Goal: Transaction & Acquisition: Purchase product/service

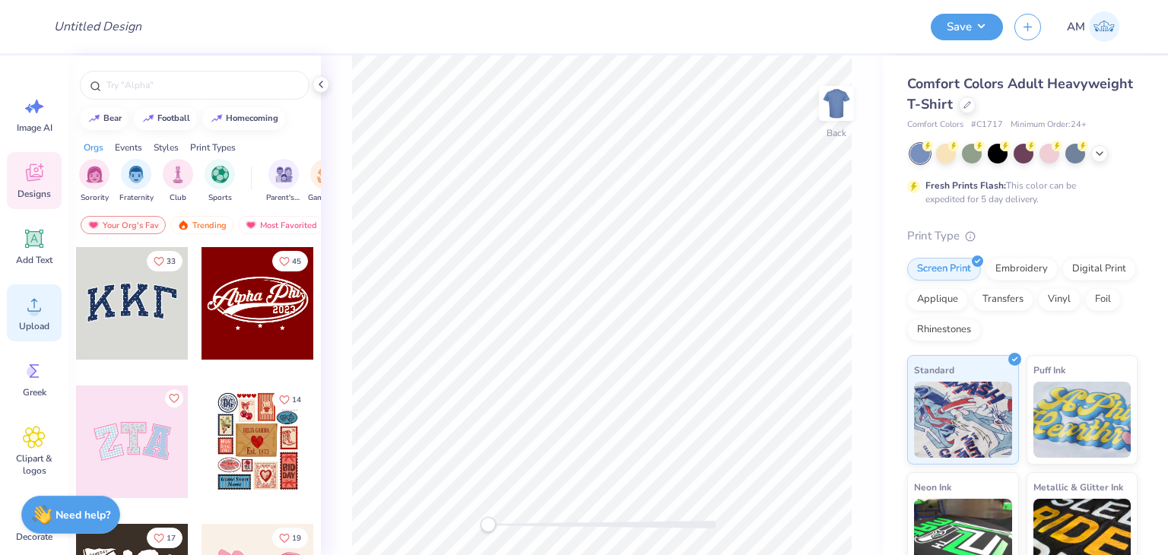
click at [40, 294] on div "Upload" at bounding box center [34, 312] width 55 height 57
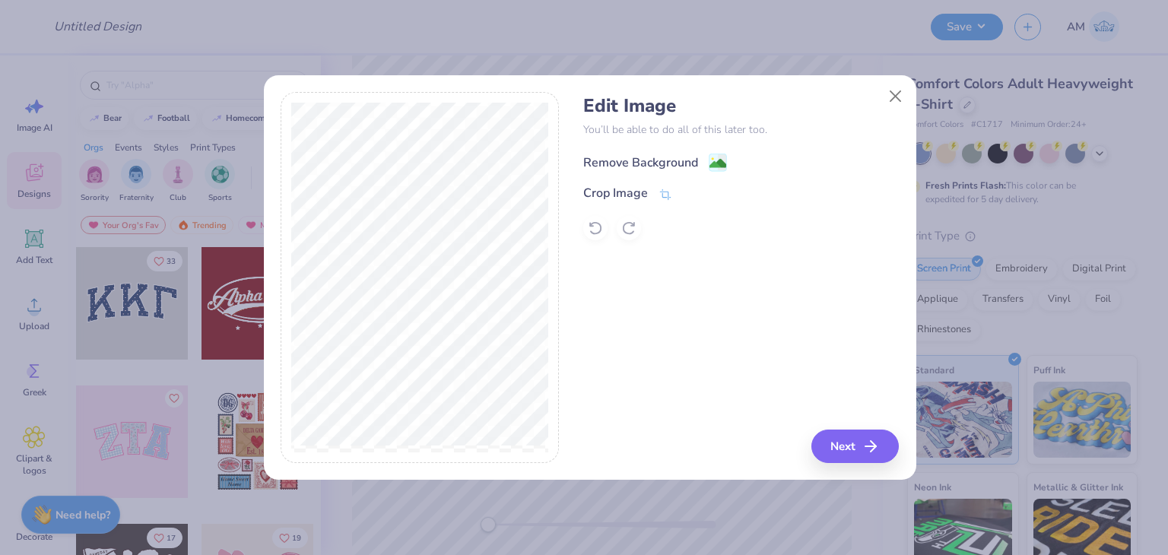
click at [598, 166] on div "Remove Background" at bounding box center [640, 163] width 115 height 18
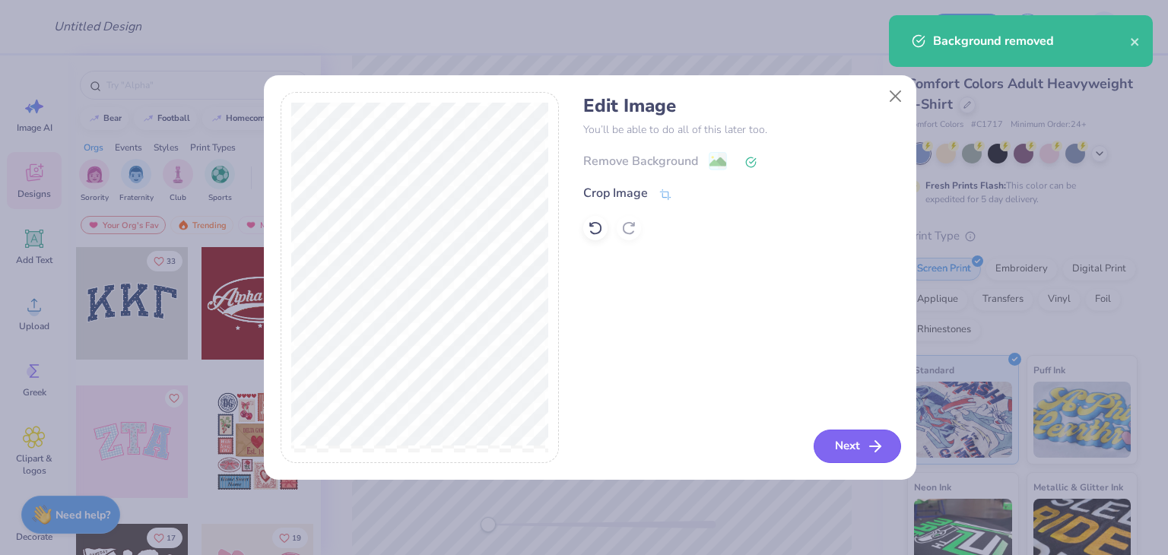
click at [860, 437] on button "Next" at bounding box center [857, 446] width 87 height 33
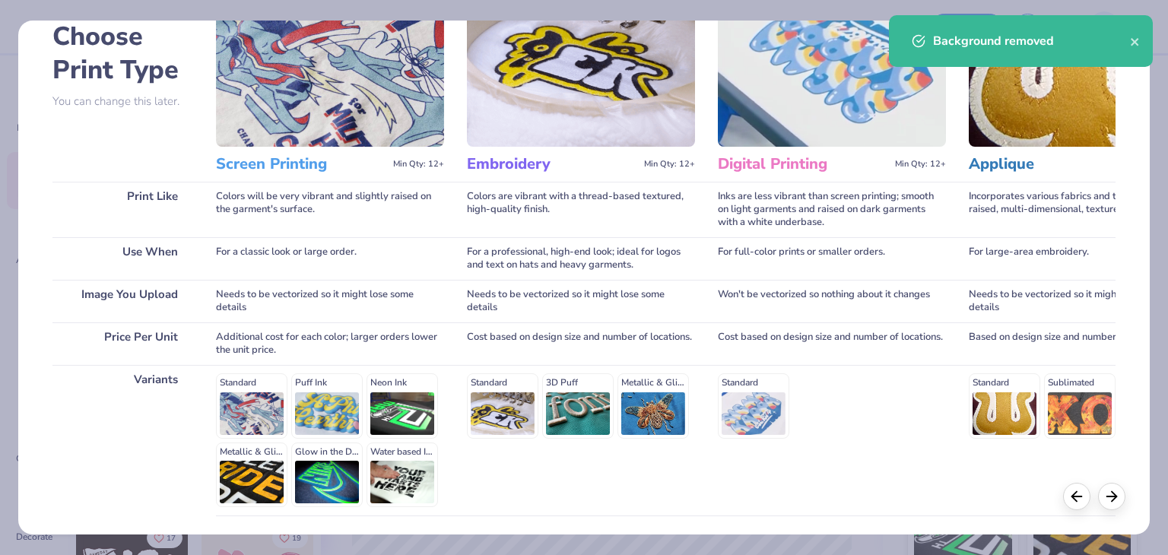
scroll to position [203, 0]
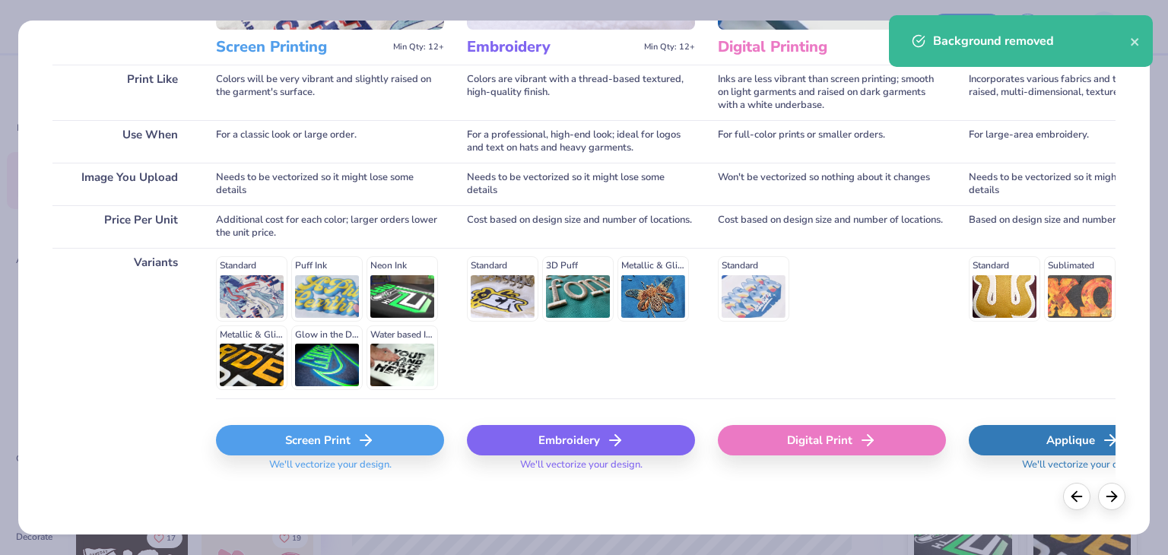
click at [363, 420] on div "Screen Print We'll vectorize your design." at bounding box center [330, 444] width 228 height 91
click at [365, 430] on div "Screen Print" at bounding box center [330, 440] width 228 height 30
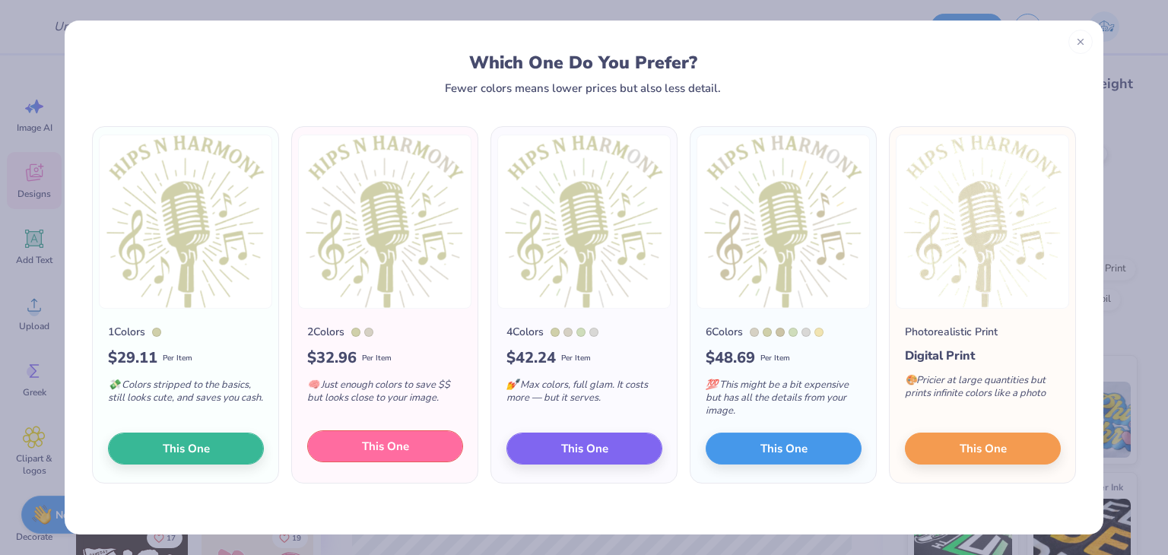
click at [384, 456] on button "This One" at bounding box center [385, 447] width 156 height 32
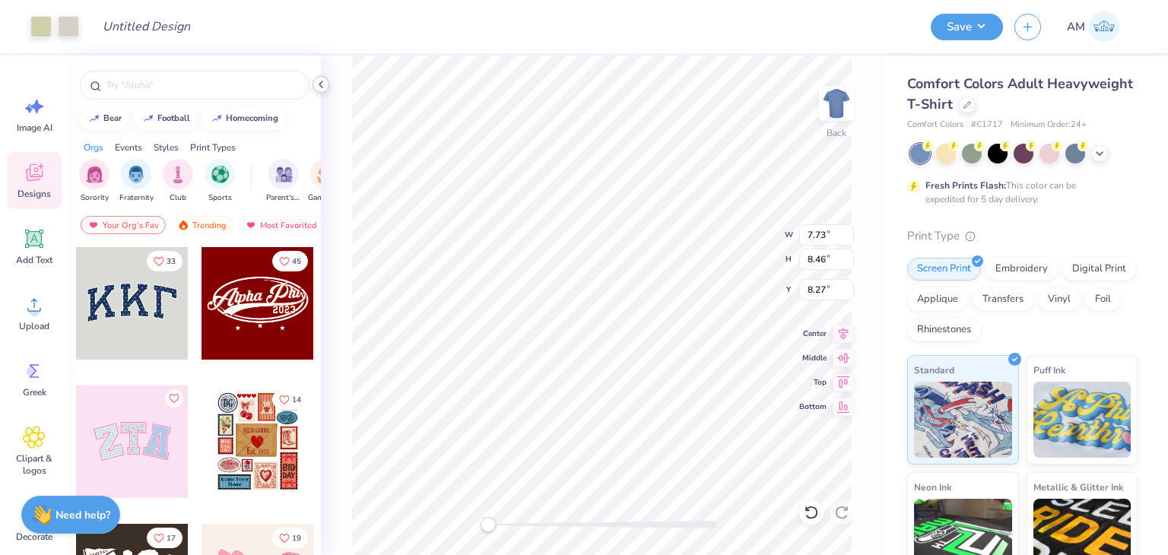
click at [323, 89] on icon at bounding box center [321, 84] width 12 height 12
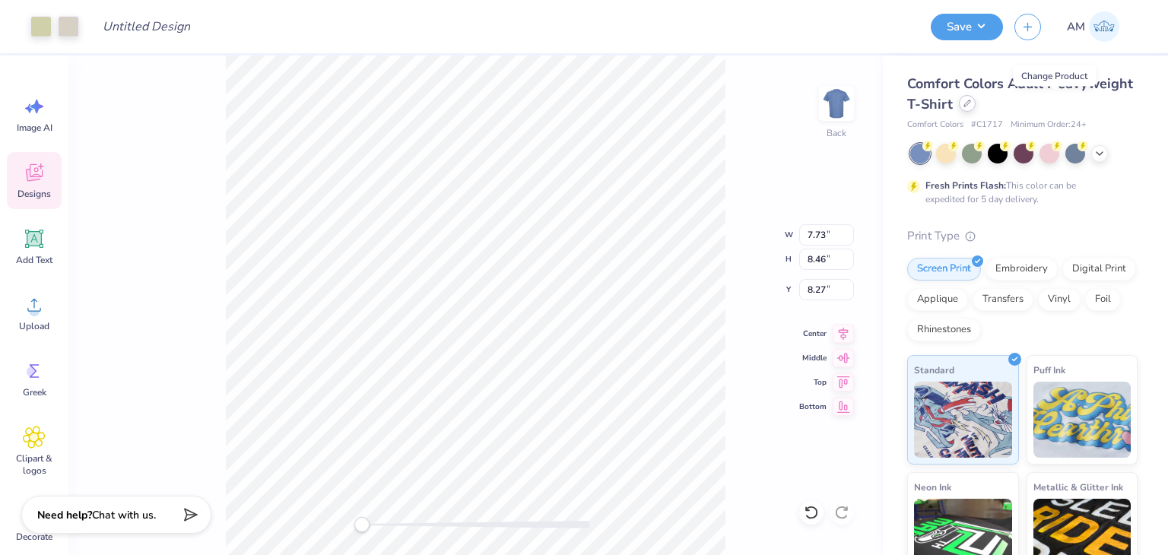
click at [971, 101] on icon at bounding box center [968, 103] width 6 height 6
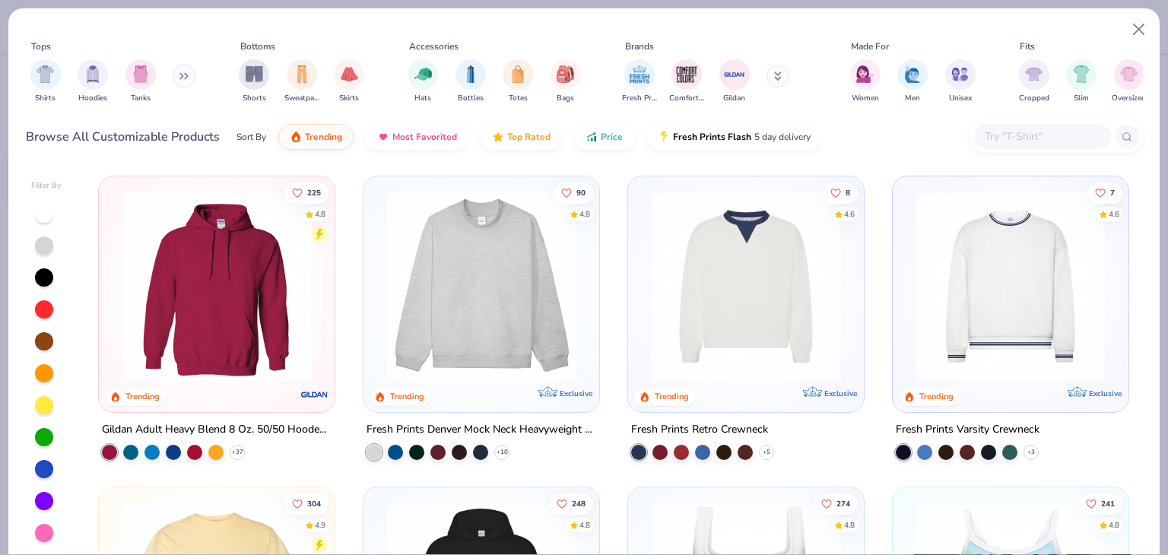
click at [1042, 155] on div "Browse All Customizable Products Sort By Trending Most Favorited Top Rated Pric…" at bounding box center [584, 137] width 1117 height 43
click at [1041, 150] on div at bounding box center [1057, 136] width 173 height 33
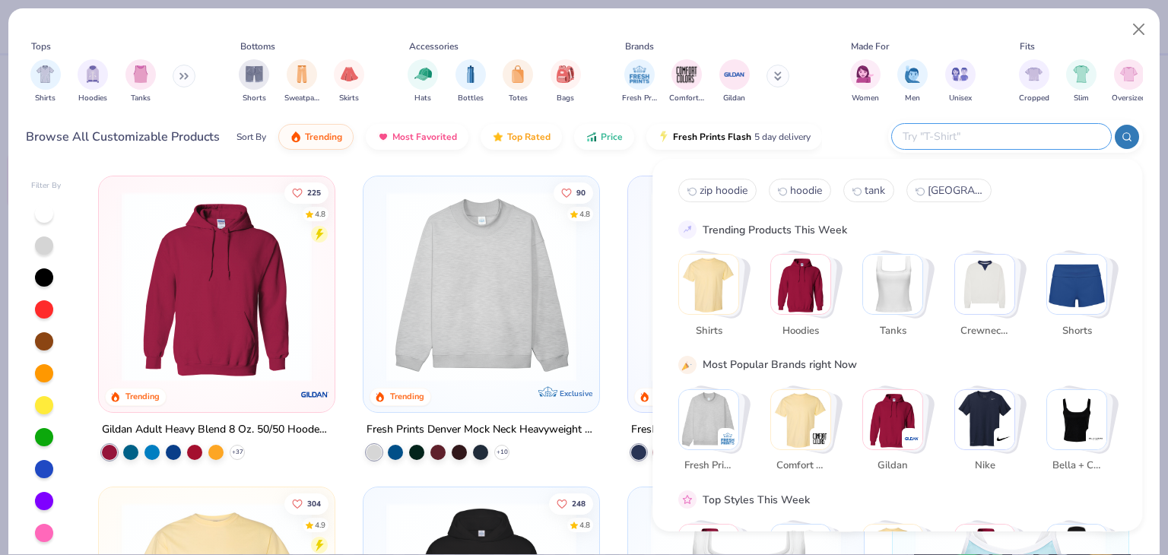
click at [1038, 141] on input "text" at bounding box center [1000, 136] width 199 height 17
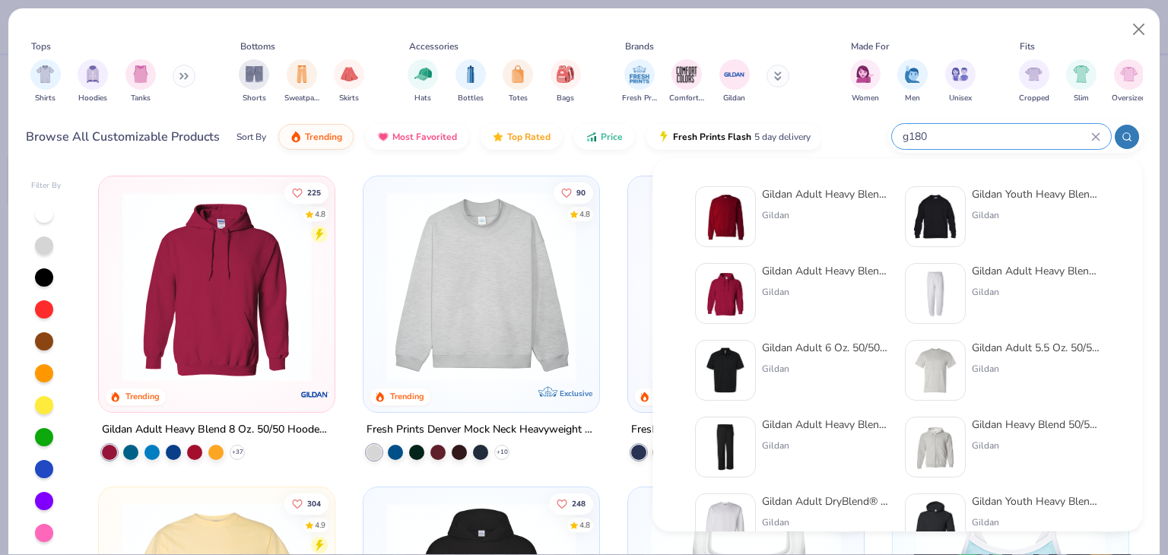
type input "g180"
click at [879, 192] on div "Gildan Adult Heavy Blend Adult 8 Oz. 50/50 Fleece Crew" at bounding box center [826, 194] width 128 height 16
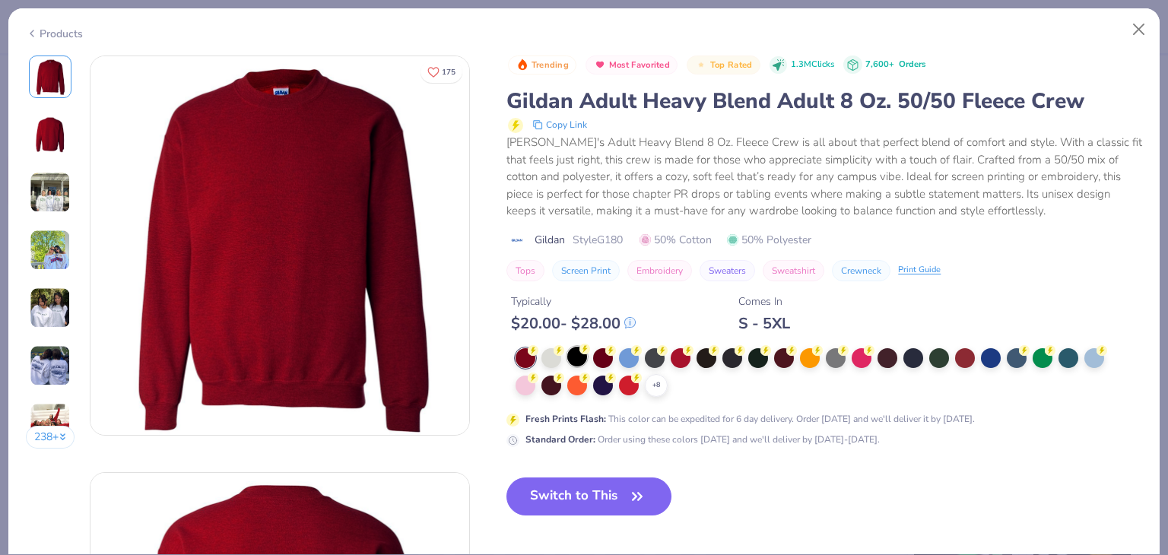
click at [583, 354] on div at bounding box center [577, 357] width 20 height 20
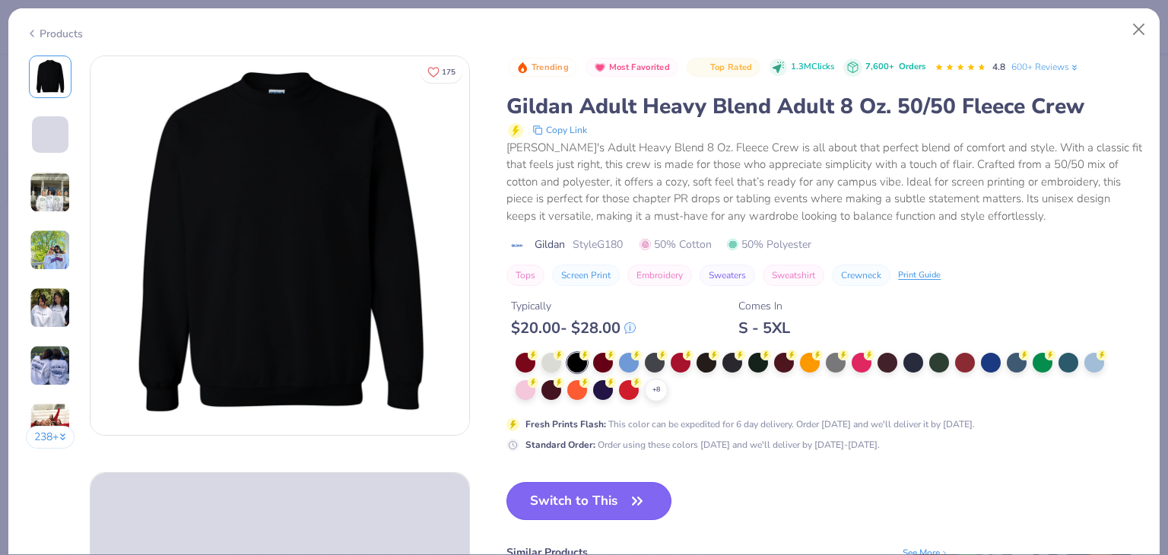
click at [630, 500] on icon "button" at bounding box center [637, 501] width 21 height 21
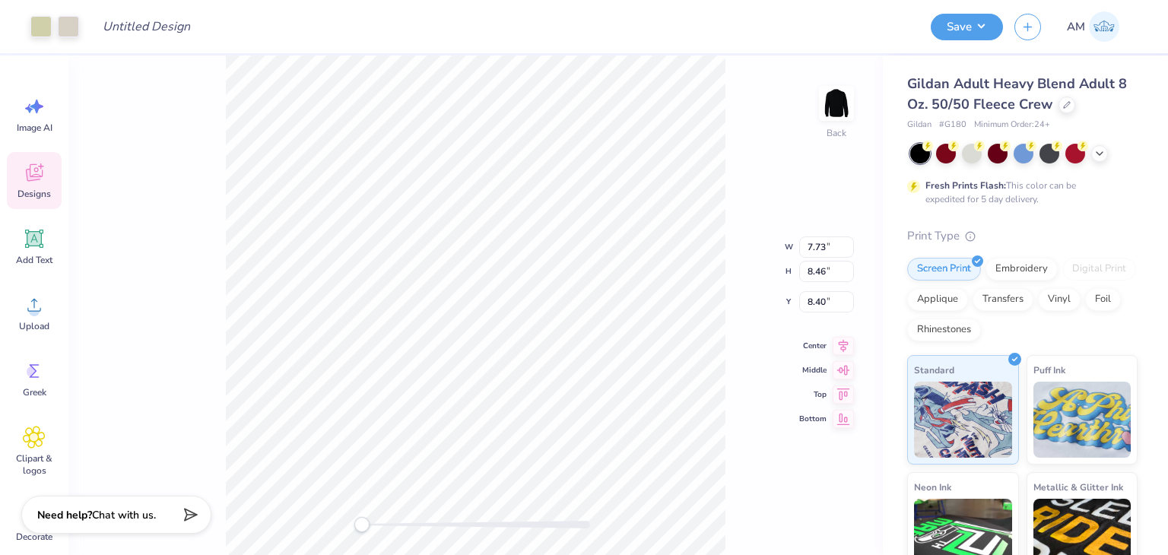
type input "10.68"
type input "11.68"
click at [43, 32] on div at bounding box center [40, 24] width 21 height 21
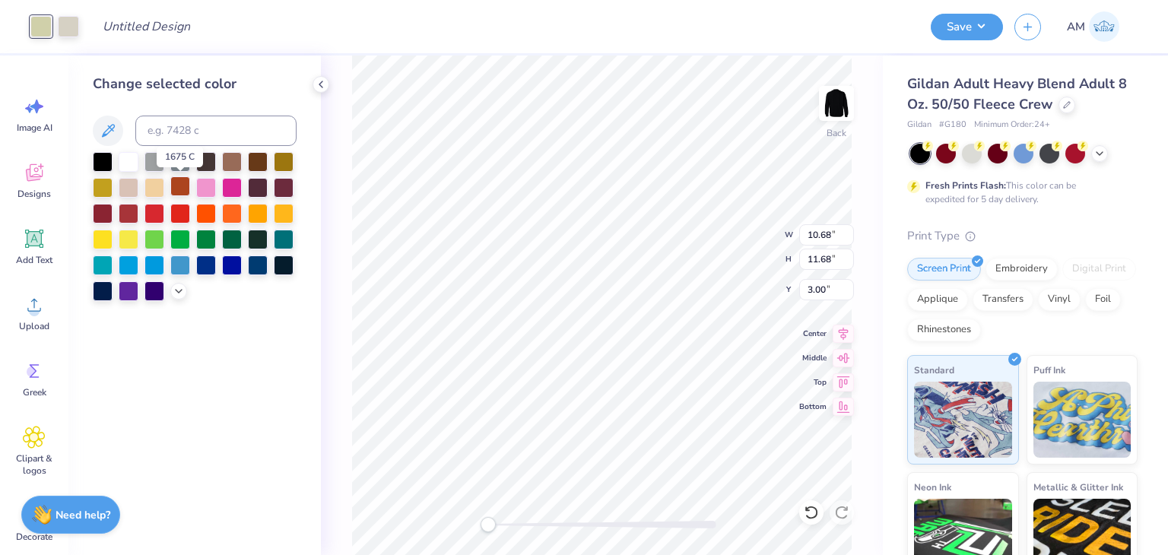
click at [183, 190] on div at bounding box center [180, 186] width 20 height 20
click at [281, 186] on div at bounding box center [284, 186] width 20 height 20
click at [78, 21] on div at bounding box center [68, 24] width 21 height 21
click at [285, 184] on div at bounding box center [284, 186] width 20 height 20
click at [323, 87] on icon at bounding box center [321, 84] width 12 height 12
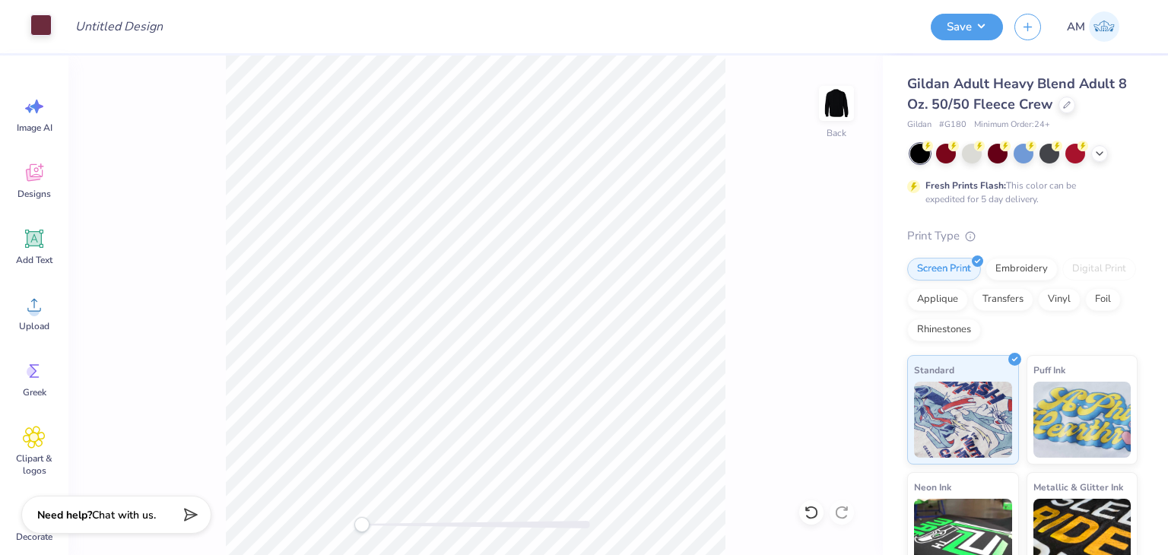
click at [50, 25] on div at bounding box center [40, 24] width 21 height 21
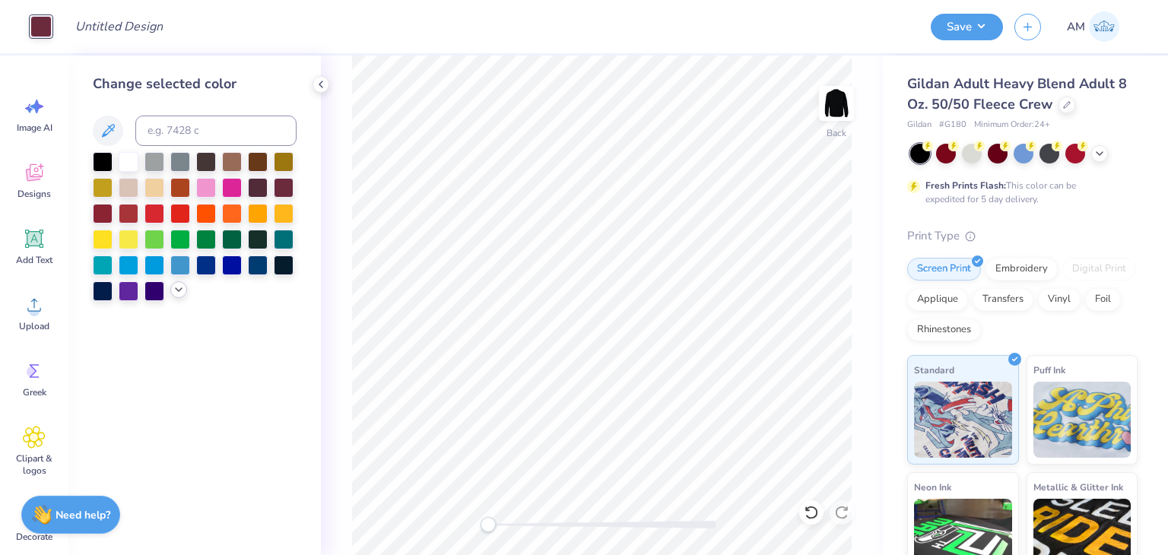
click at [178, 290] on icon at bounding box center [179, 290] width 12 height 12
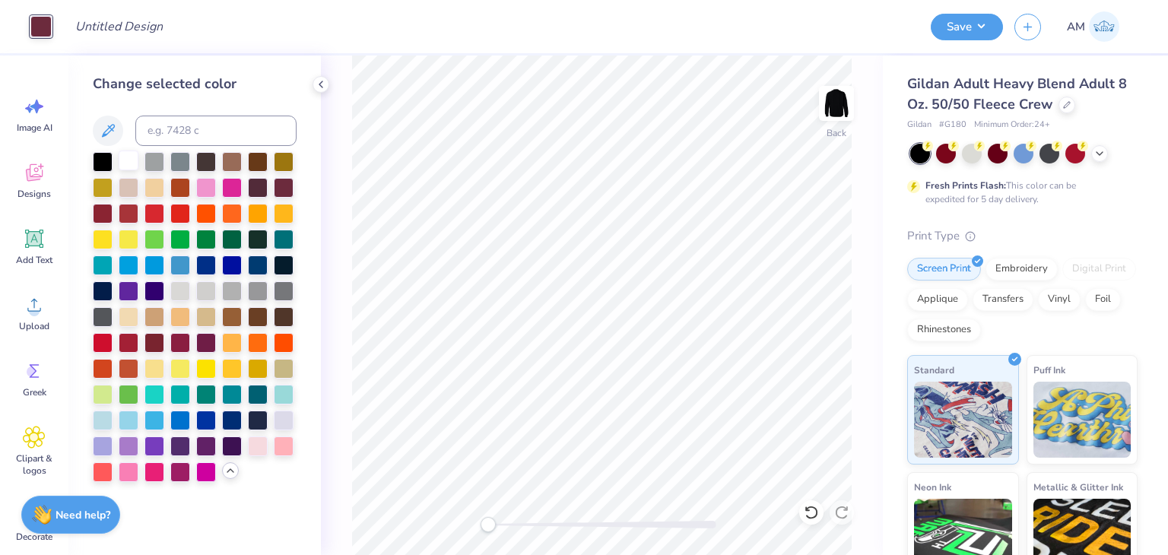
click at [129, 160] on div at bounding box center [129, 161] width 20 height 20
click at [183, 294] on div at bounding box center [180, 290] width 20 height 20
click at [208, 289] on div at bounding box center [206, 290] width 20 height 20
click at [323, 80] on icon at bounding box center [321, 84] width 12 height 12
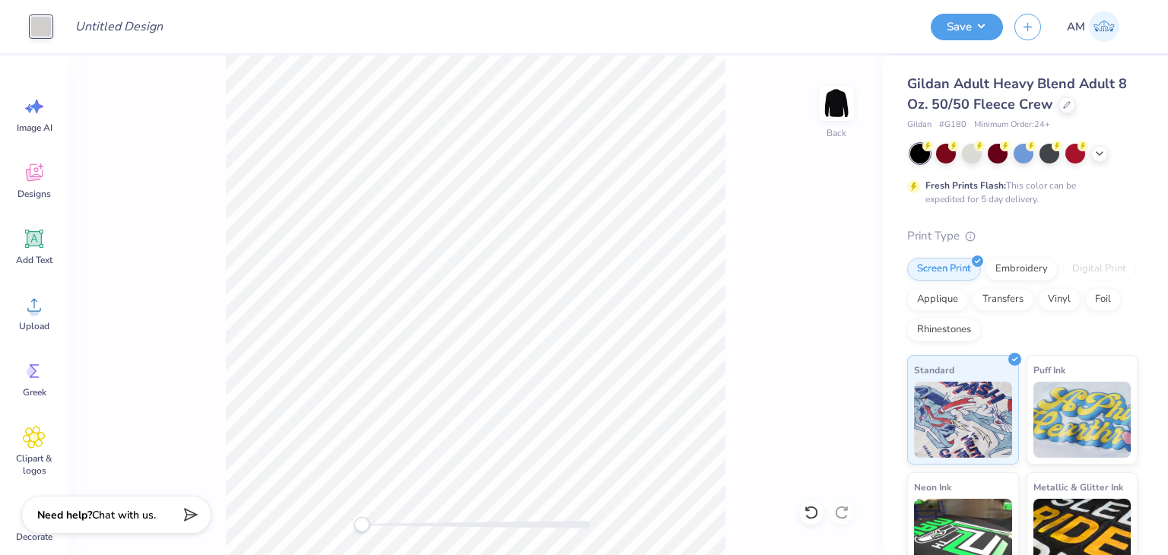
click at [45, 18] on div at bounding box center [40, 26] width 21 height 21
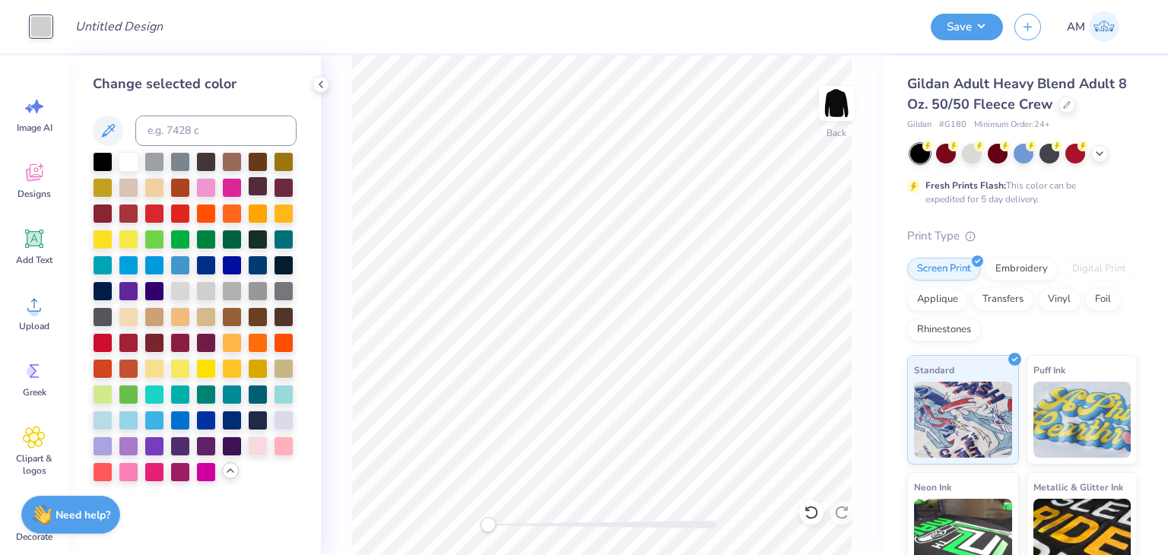
click at [256, 189] on div at bounding box center [258, 186] width 20 height 20
click at [325, 84] on icon at bounding box center [321, 84] width 12 height 12
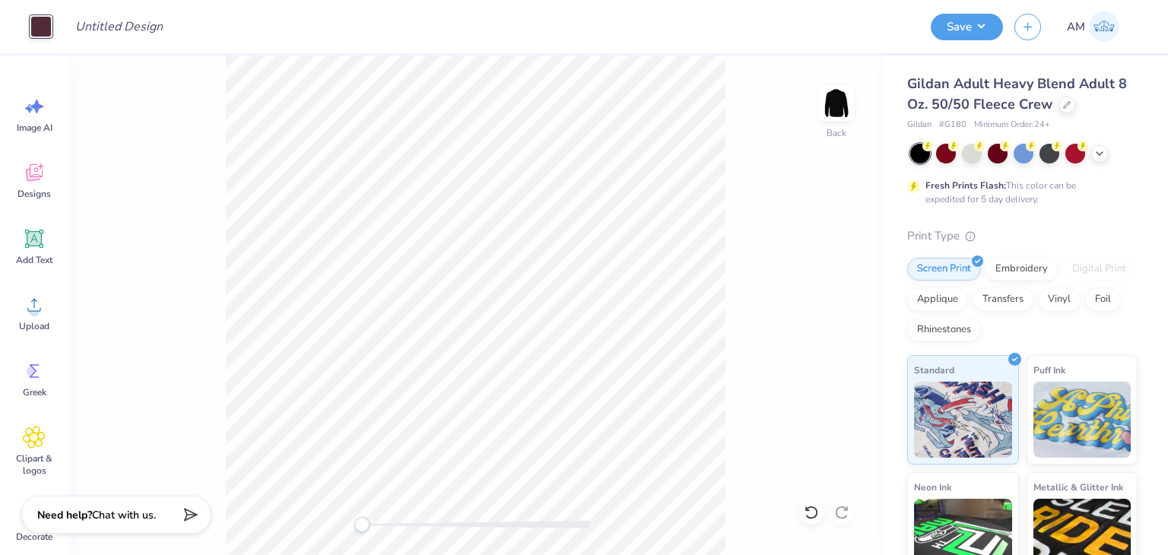
click at [36, 20] on div at bounding box center [40, 26] width 21 height 21
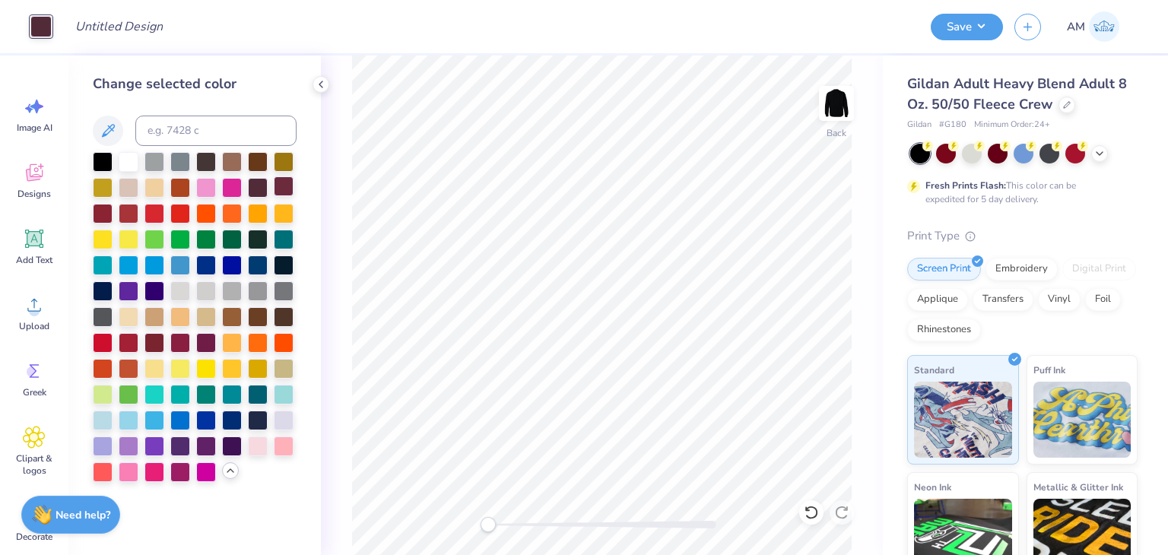
click at [281, 188] on div at bounding box center [284, 186] width 20 height 20
click at [98, 213] on div at bounding box center [103, 212] width 20 height 20
click at [288, 189] on div at bounding box center [284, 186] width 20 height 20
click at [323, 83] on icon at bounding box center [321, 84] width 12 height 12
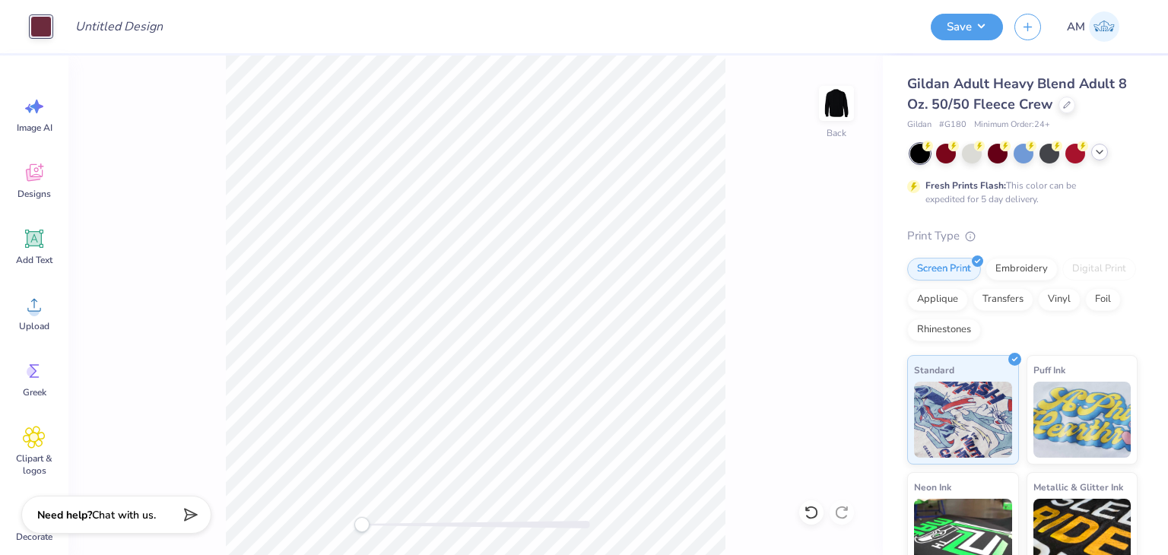
click at [1098, 147] on icon at bounding box center [1100, 152] width 12 height 12
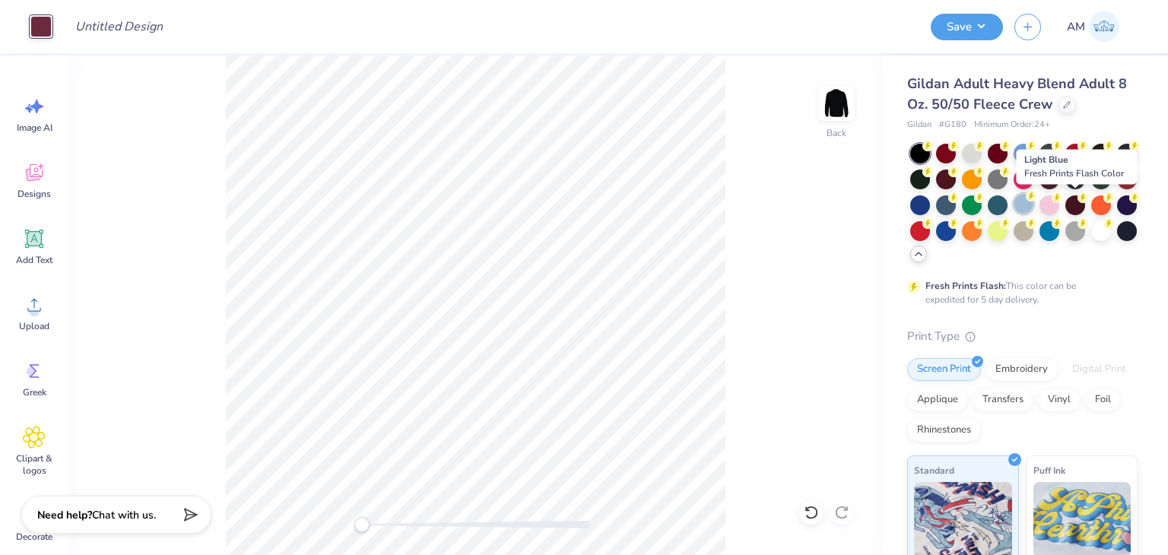
click at [1034, 205] on div at bounding box center [1024, 204] width 20 height 20
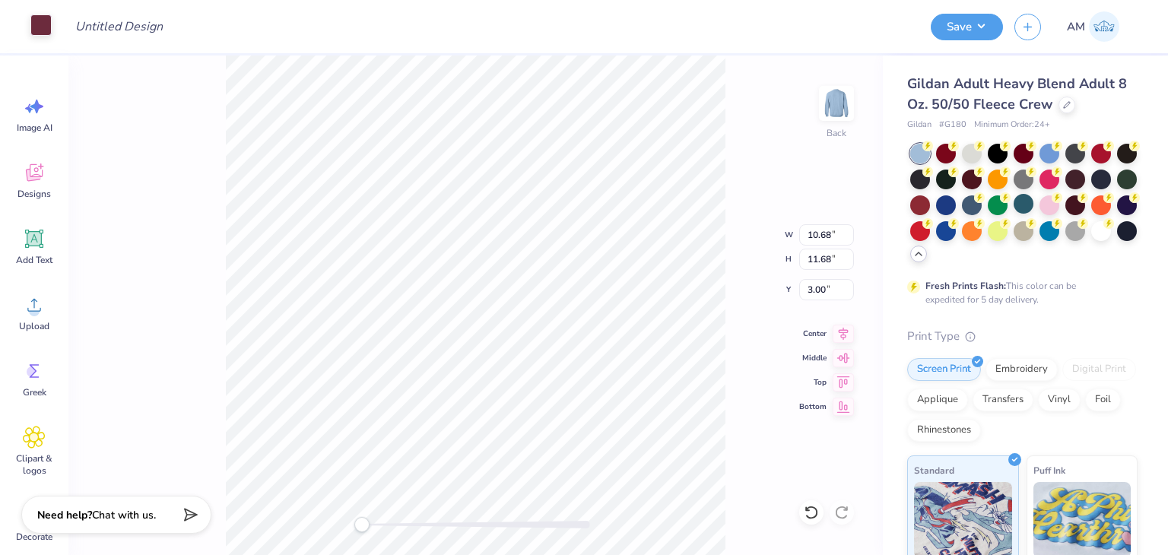
click at [39, 28] on div at bounding box center [40, 24] width 21 height 21
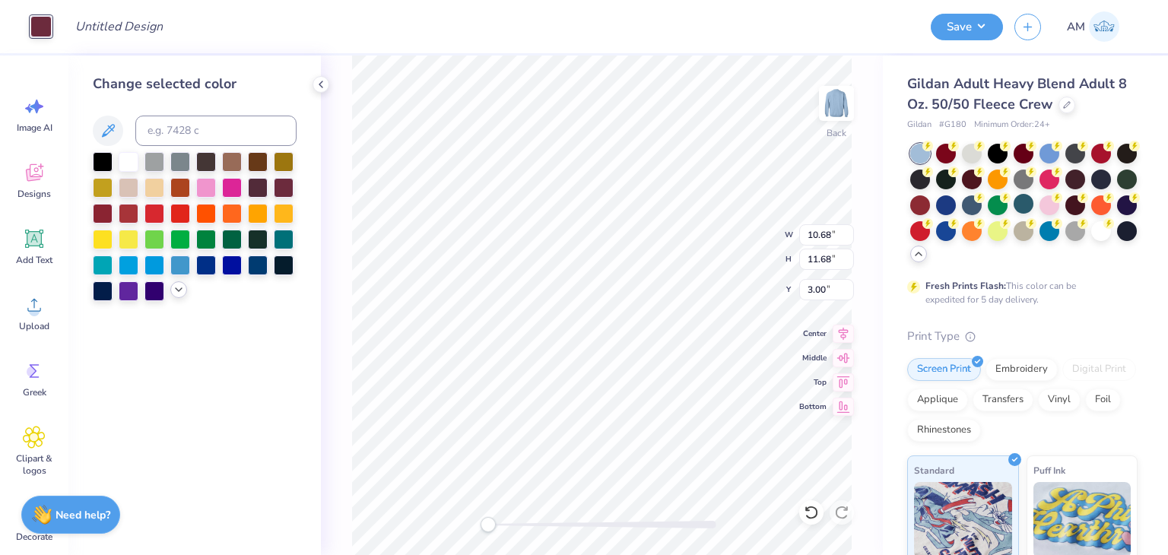
click at [181, 290] on icon at bounding box center [179, 290] width 12 height 12
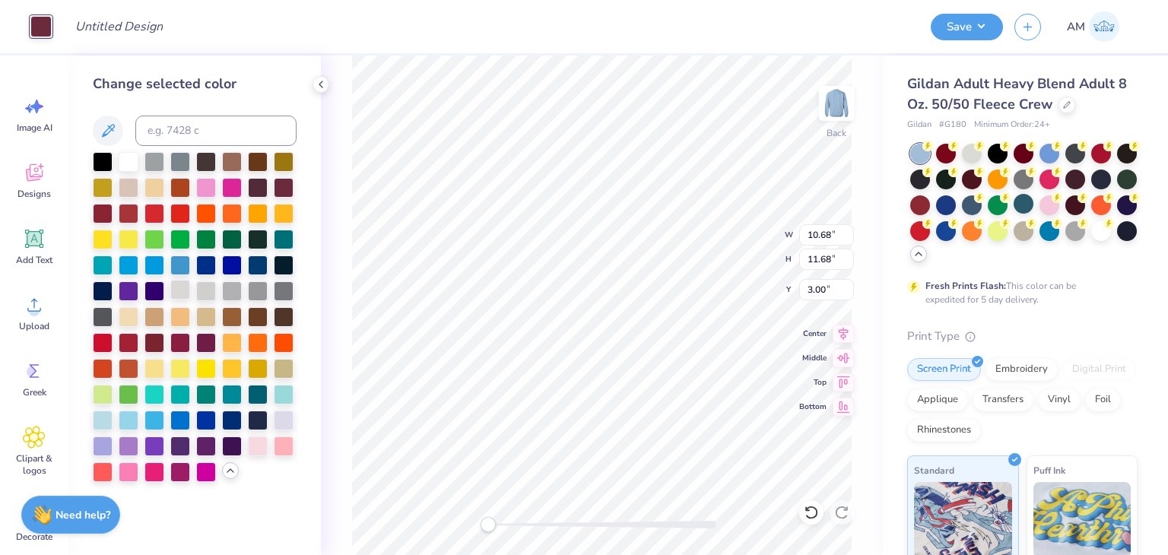
click at [183, 287] on div at bounding box center [180, 290] width 20 height 20
click at [265, 238] on div at bounding box center [258, 238] width 20 height 20
click at [259, 263] on div at bounding box center [258, 264] width 20 height 20
click at [174, 262] on div at bounding box center [180, 264] width 20 height 20
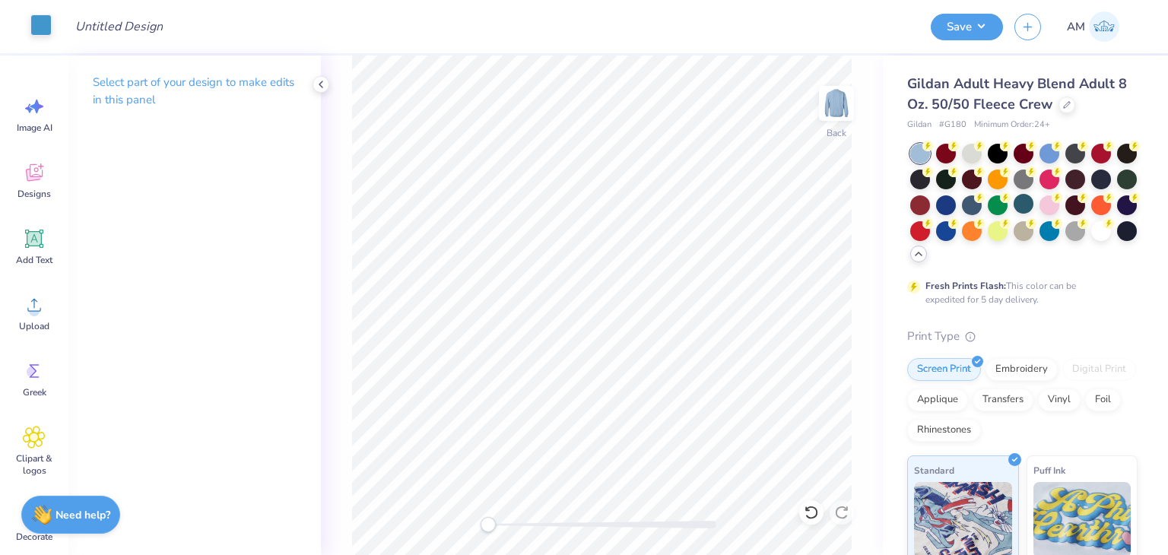
click at [43, 30] on div at bounding box center [40, 24] width 21 height 21
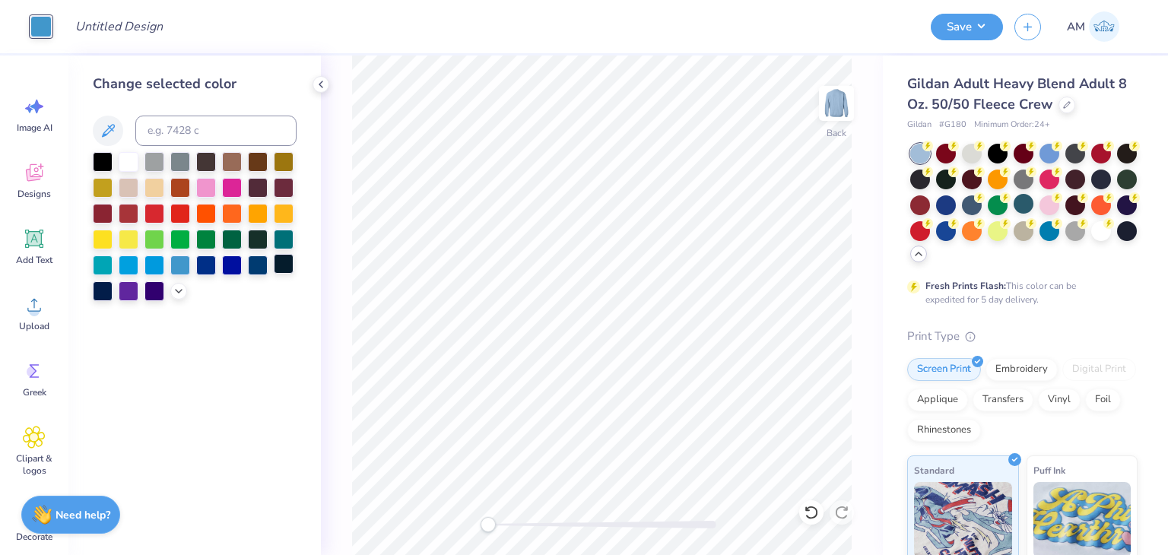
click at [279, 266] on div at bounding box center [284, 264] width 20 height 20
click at [180, 296] on div at bounding box center [178, 289] width 17 height 17
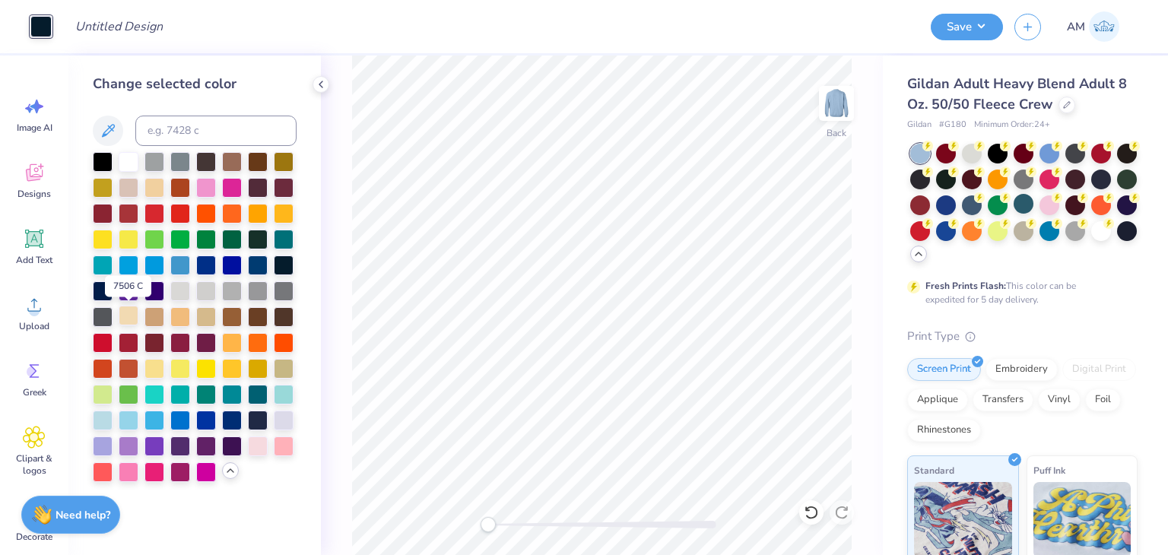
click at [138, 313] on div at bounding box center [129, 316] width 20 height 20
click at [322, 85] on icon at bounding box center [321, 84] width 12 height 12
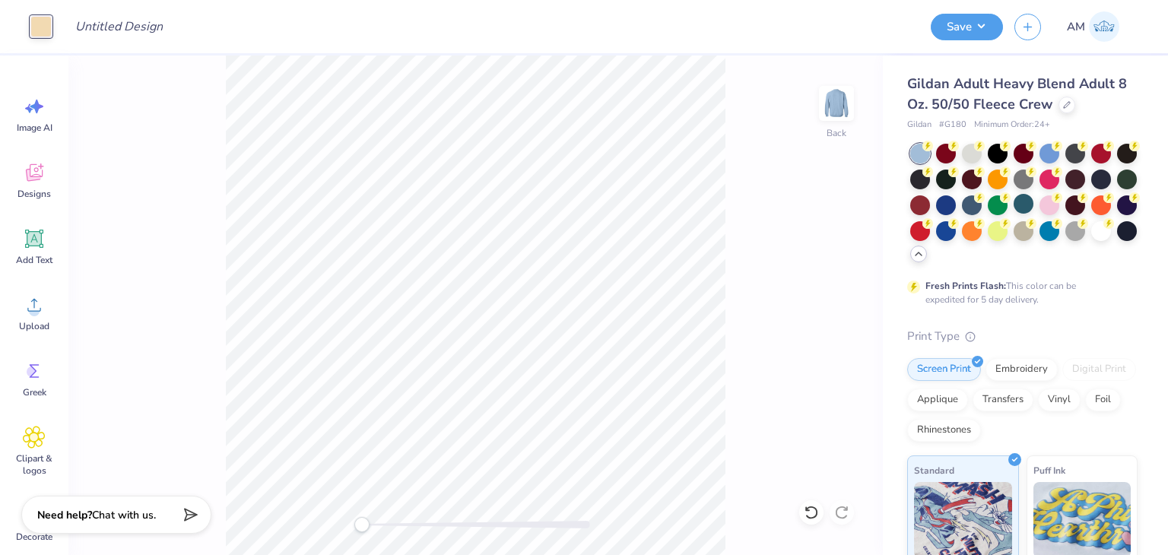
click at [216, 113] on div "Back" at bounding box center [475, 306] width 815 height 500
click at [1034, 233] on div at bounding box center [1024, 230] width 20 height 20
click at [1060, 205] on div at bounding box center [1050, 204] width 20 height 20
drag, startPoint x: 65, startPoint y: 28, endPoint x: 52, endPoint y: 27, distance: 13.0
click at [65, 28] on input "Design Title" at bounding box center [100, 26] width 75 height 30
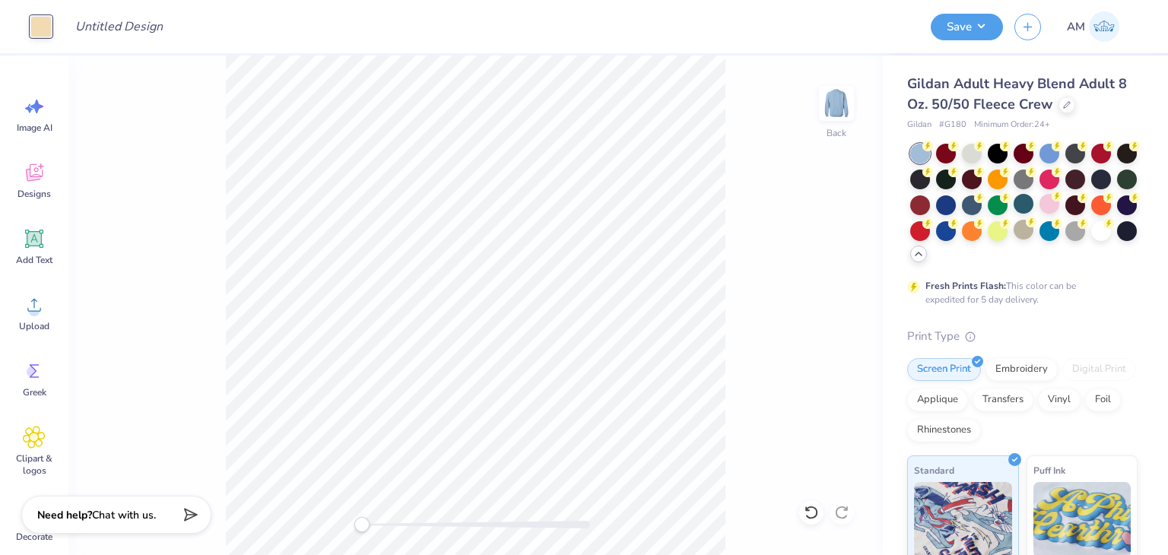
click at [52, 27] on div at bounding box center [40, 26] width 21 height 21
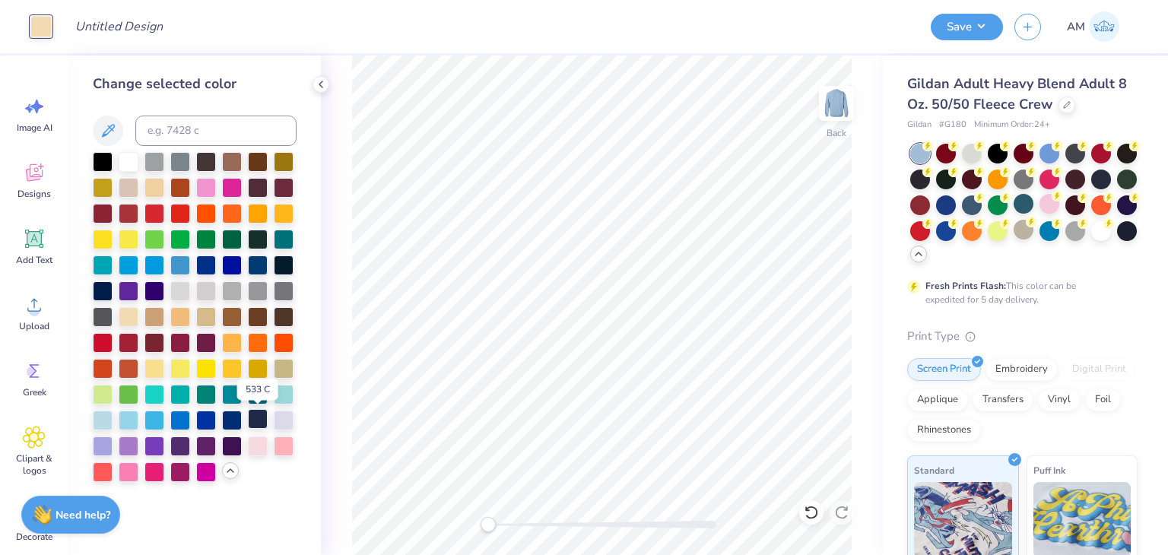
click at [252, 418] on div at bounding box center [258, 419] width 20 height 20
click at [319, 80] on icon at bounding box center [321, 84] width 12 height 12
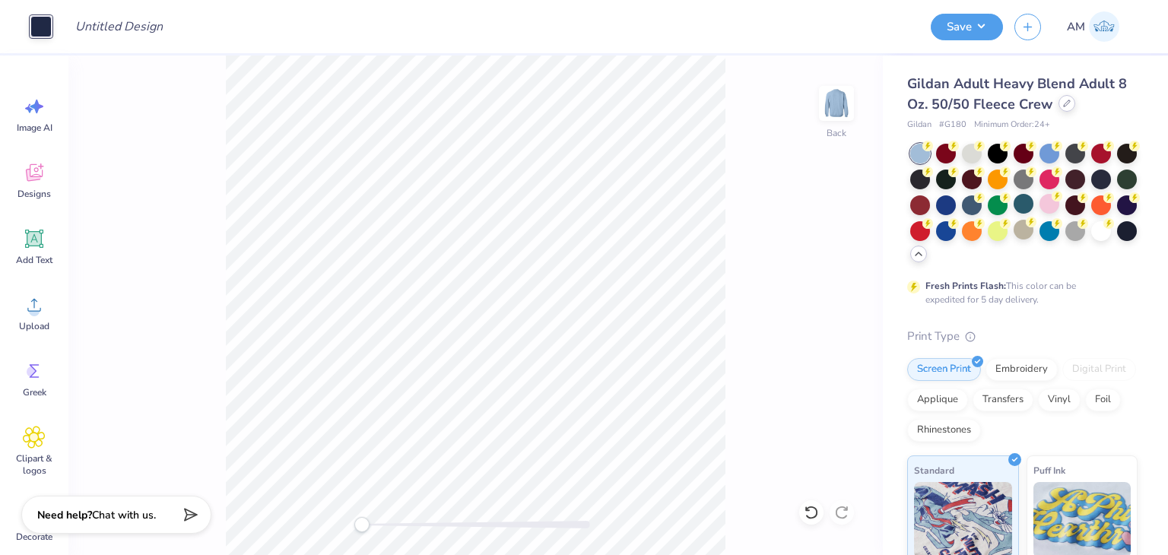
click at [1065, 101] on icon at bounding box center [1067, 104] width 8 height 8
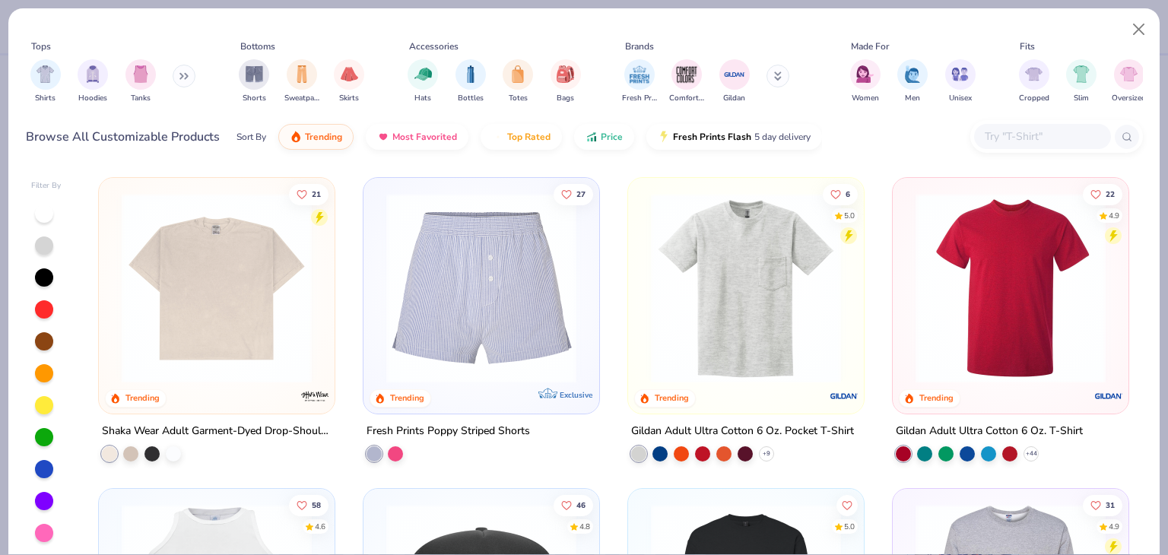
scroll to position [4032, 0]
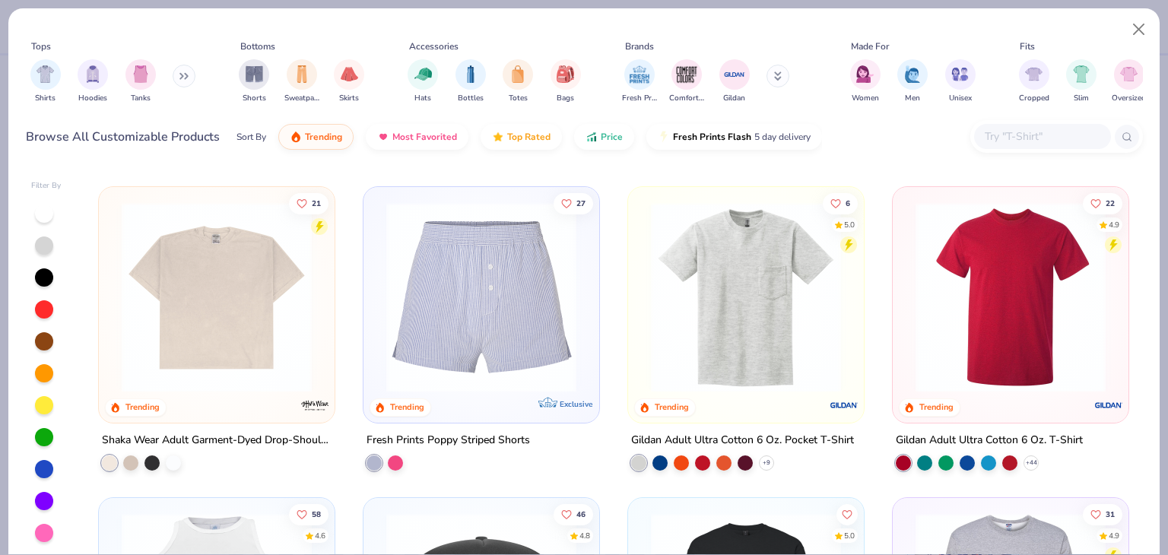
click at [1025, 128] on input "text" at bounding box center [1042, 136] width 117 height 17
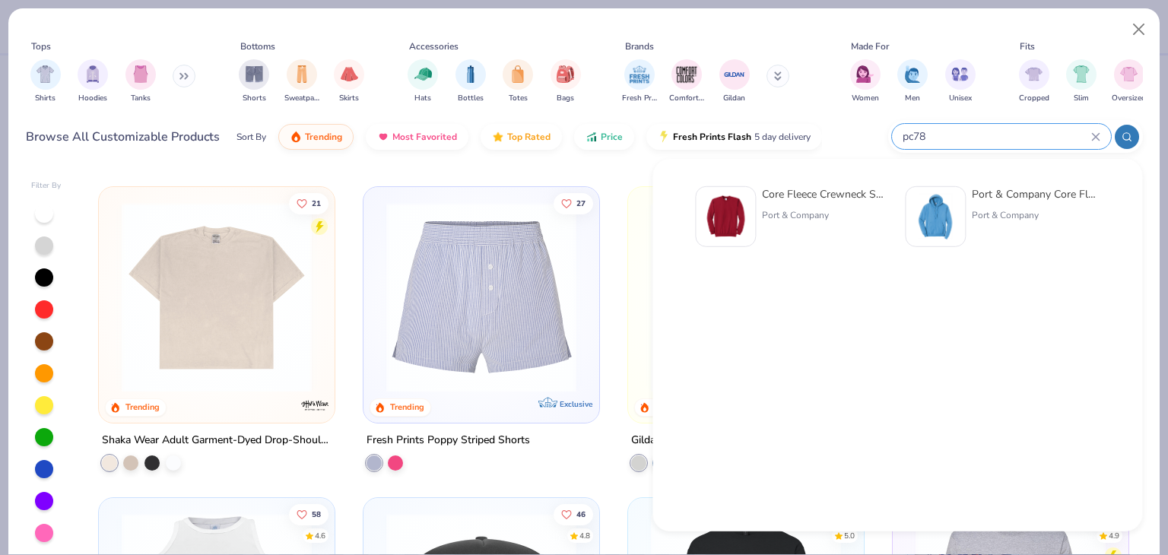
type input "pc78"
click at [831, 194] on div "Core Fleece Crewneck Sweatshirt" at bounding box center [826, 194] width 128 height 16
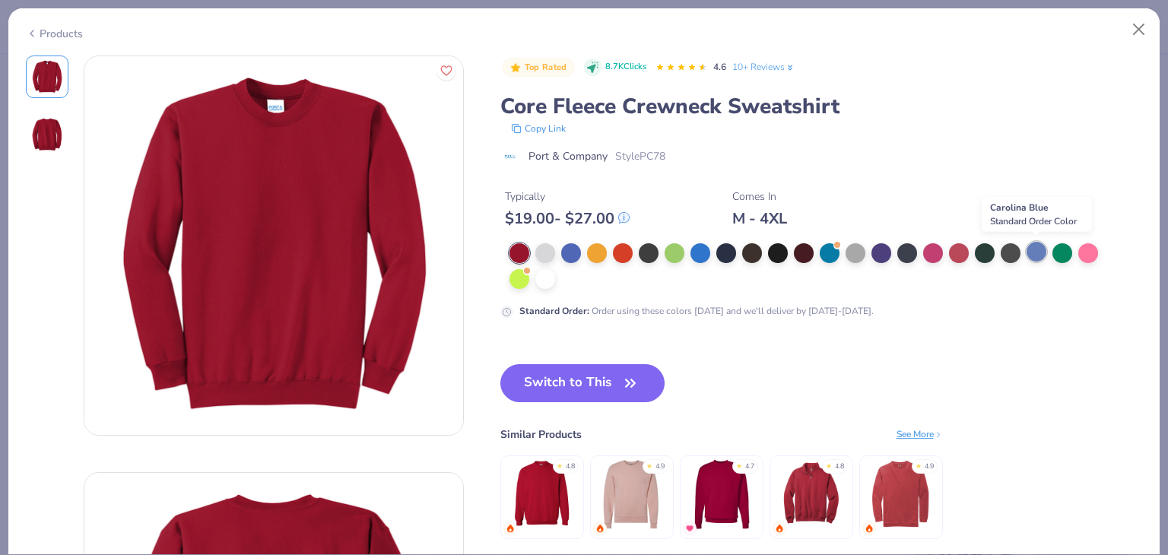
click at [1040, 250] on div at bounding box center [1037, 252] width 20 height 20
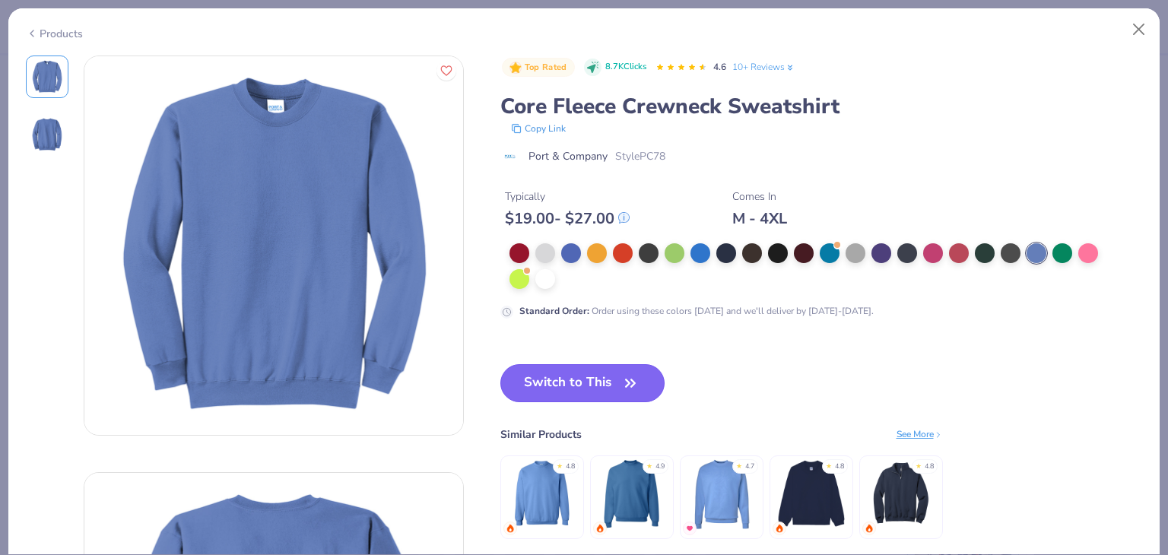
click at [638, 389] on icon "button" at bounding box center [630, 383] width 21 height 21
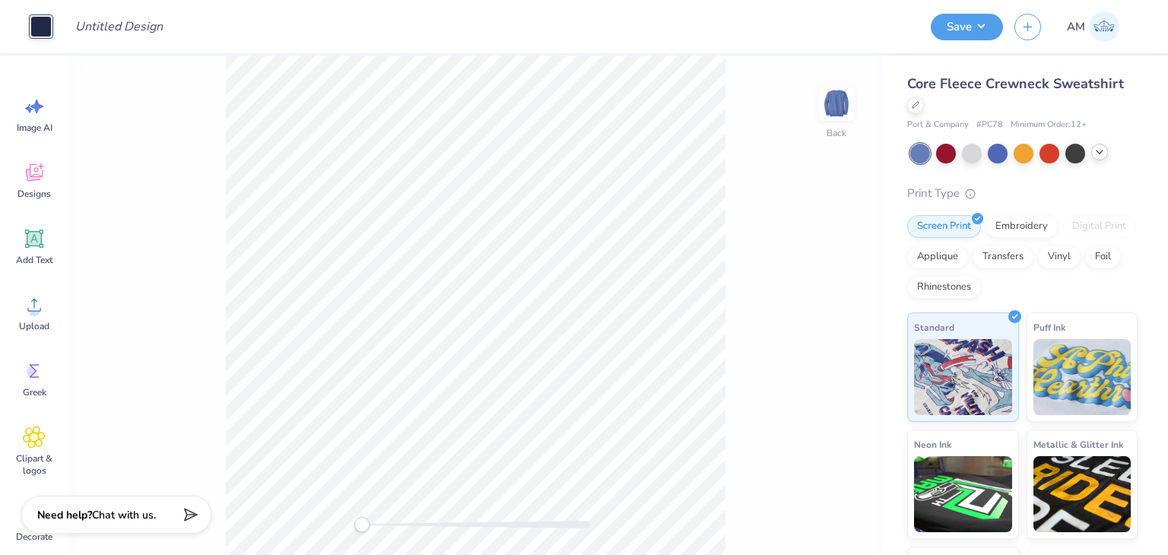
click at [1102, 154] on icon at bounding box center [1100, 152] width 12 height 12
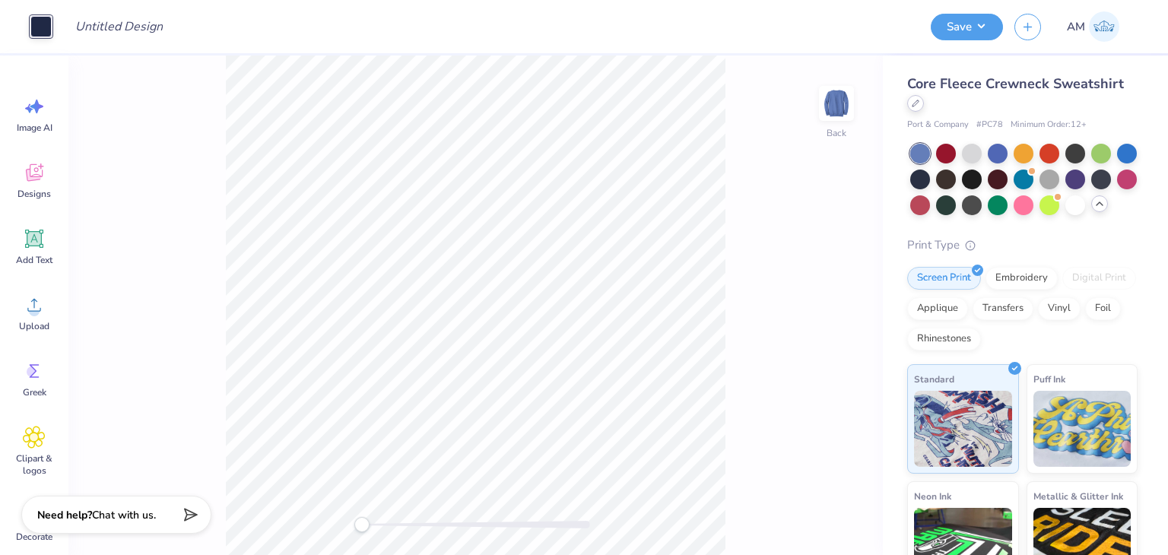
click at [924, 108] on div at bounding box center [915, 103] width 17 height 17
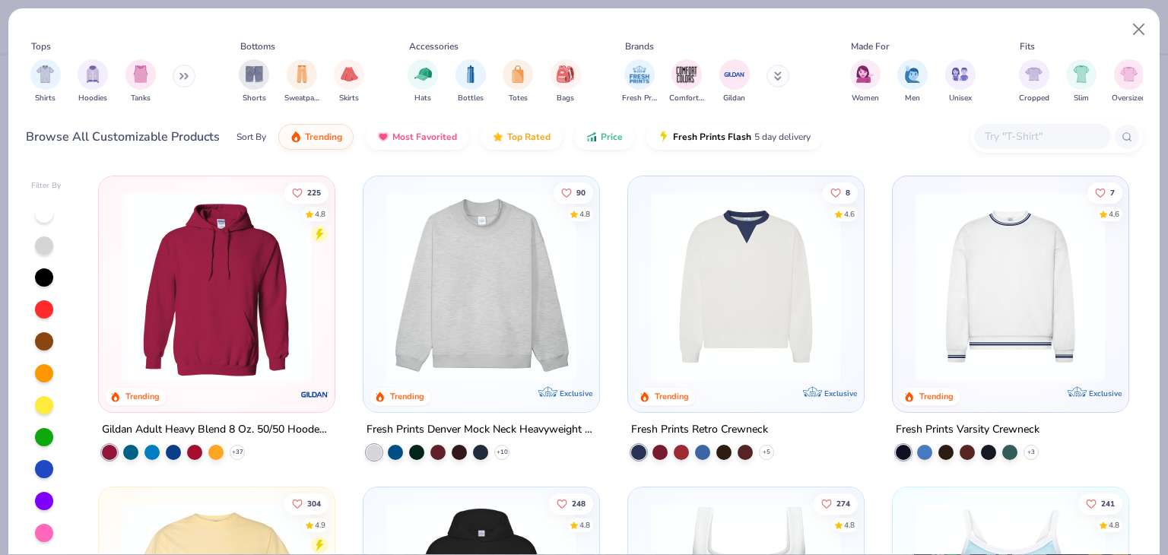
click at [302, 276] on img at bounding box center [216, 287] width 205 height 190
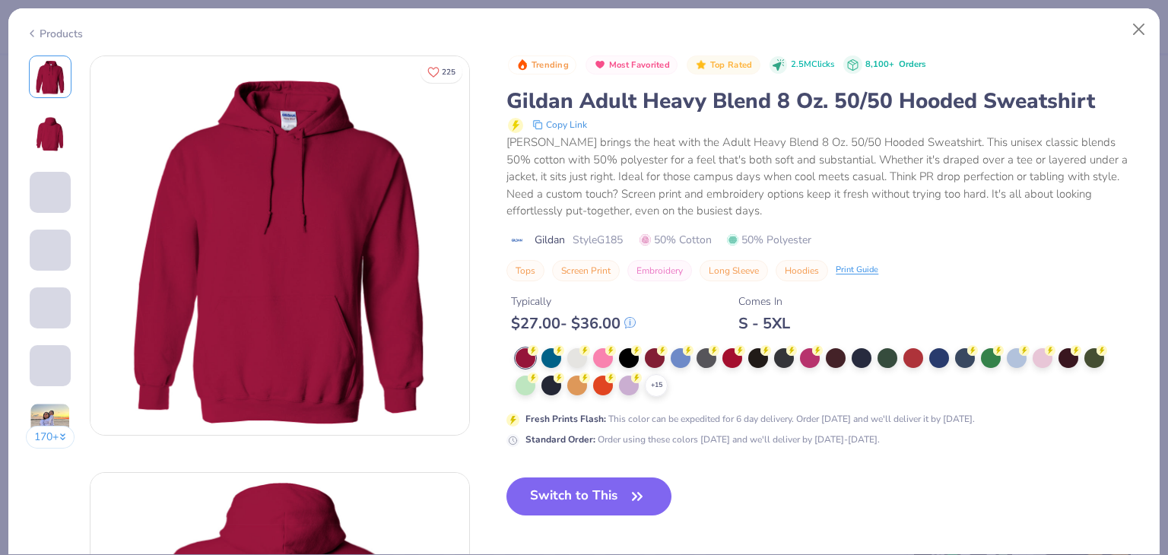
click at [46, 40] on div "Products" at bounding box center [584, 28] width 1152 height 40
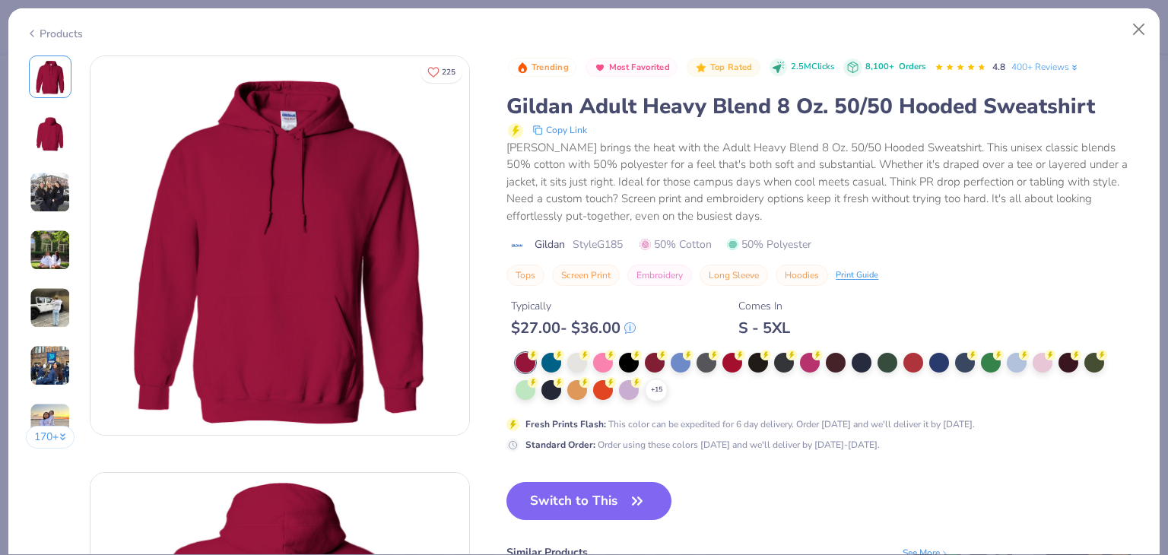
click at [46, 31] on div "Products" at bounding box center [54, 34] width 57 height 16
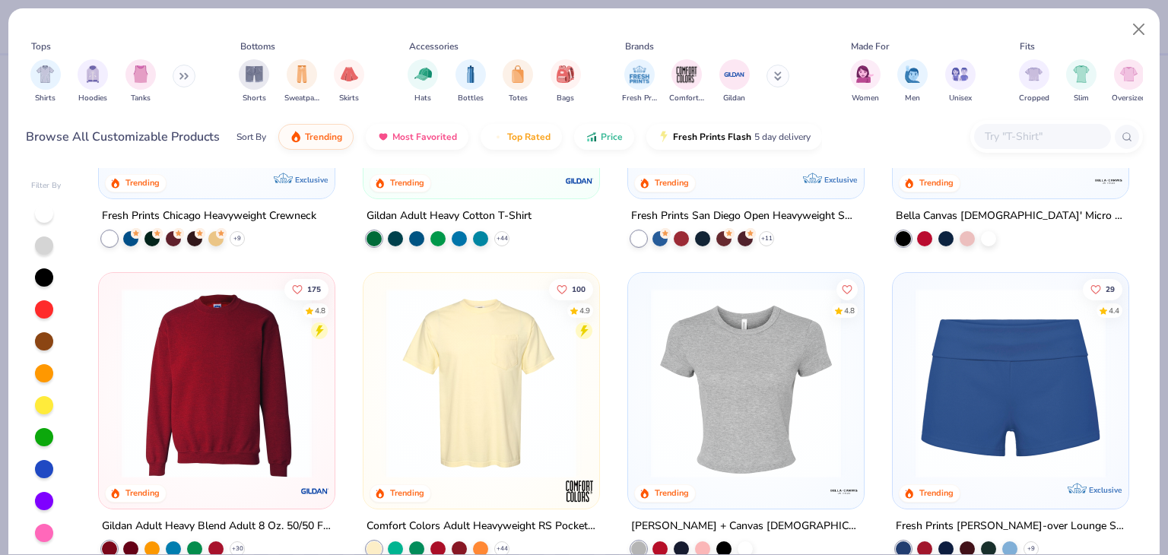
scroll to position [837, 0]
click at [313, 378] on img at bounding box center [216, 383] width 205 height 190
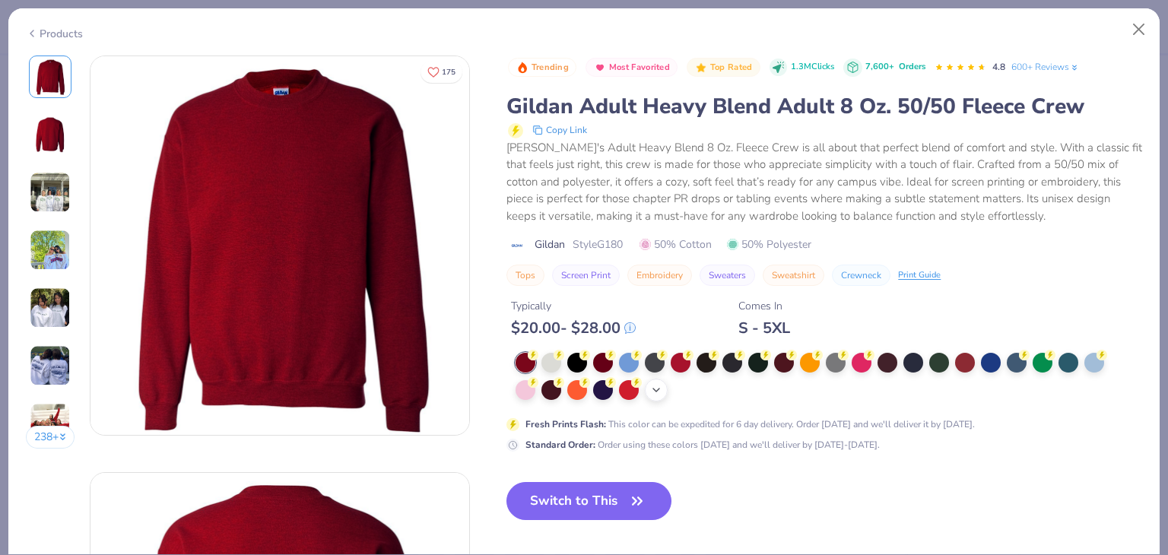
click at [657, 389] on icon at bounding box center [656, 390] width 12 height 12
click at [523, 387] on div at bounding box center [526, 389] width 20 height 20
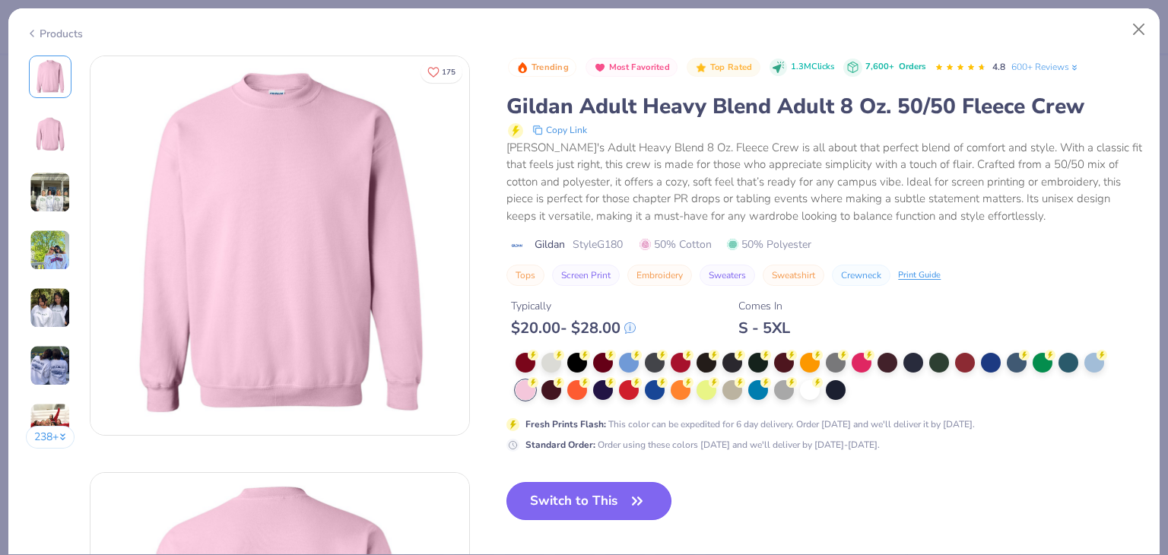
click at [592, 496] on button "Switch to This" at bounding box center [589, 501] width 165 height 38
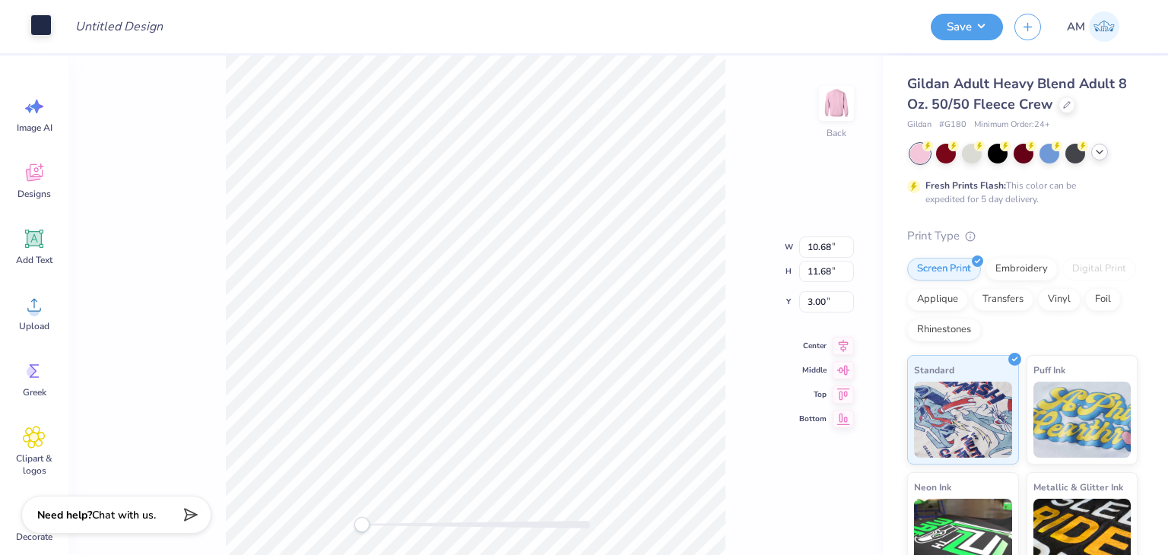
click at [40, 21] on div at bounding box center [40, 24] width 21 height 21
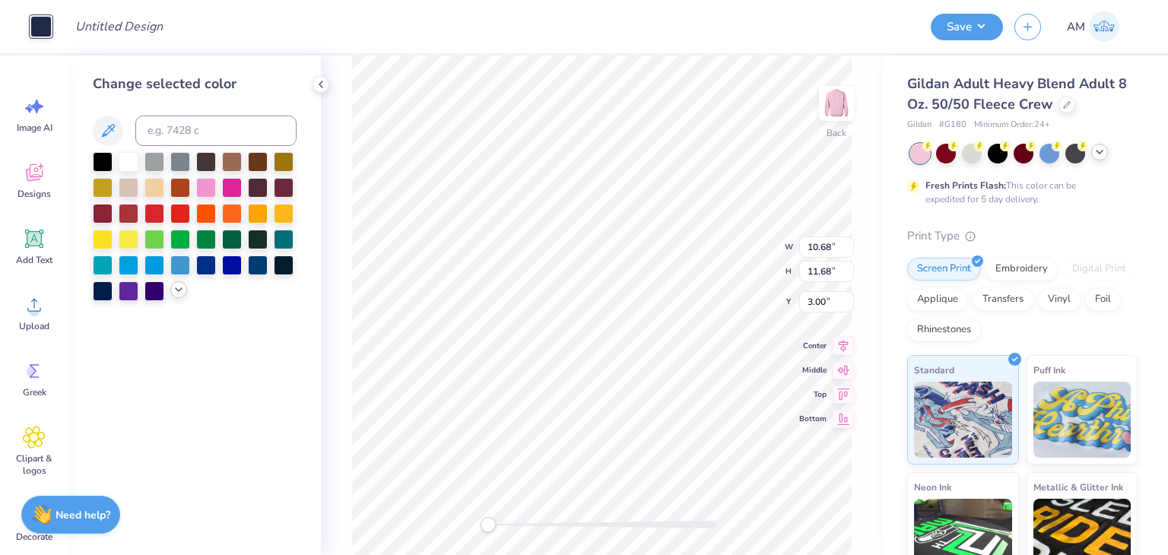
click at [174, 293] on icon at bounding box center [179, 290] width 12 height 12
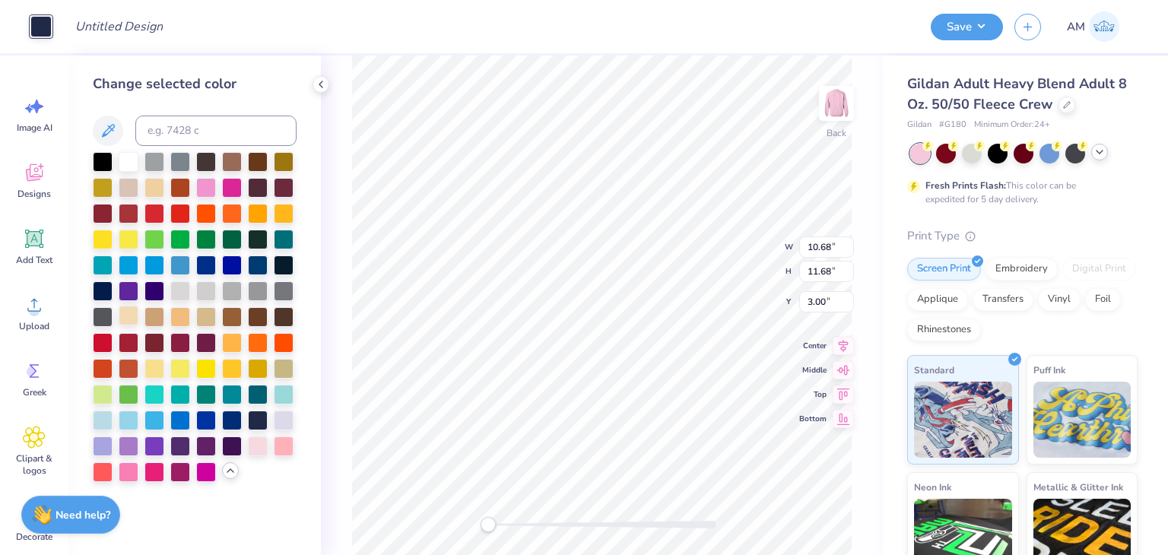
click at [134, 308] on div at bounding box center [129, 316] width 20 height 20
click at [213, 176] on div at bounding box center [206, 186] width 20 height 20
click at [234, 187] on div at bounding box center [232, 186] width 20 height 20
click at [125, 444] on div at bounding box center [129, 445] width 20 height 20
click at [152, 448] on div at bounding box center [155, 445] width 20 height 20
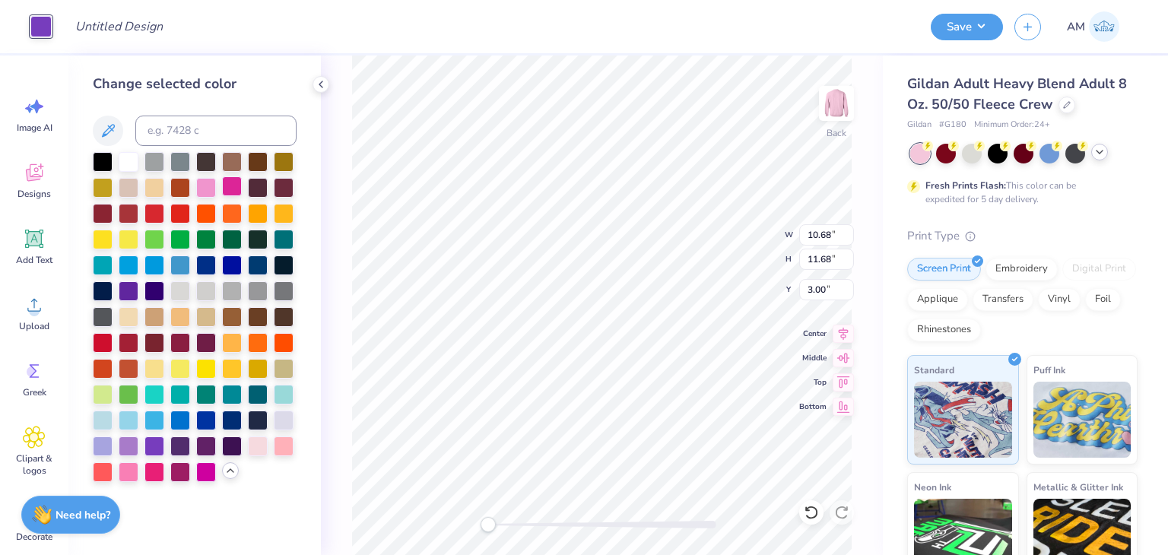
click at [234, 189] on div at bounding box center [232, 186] width 20 height 20
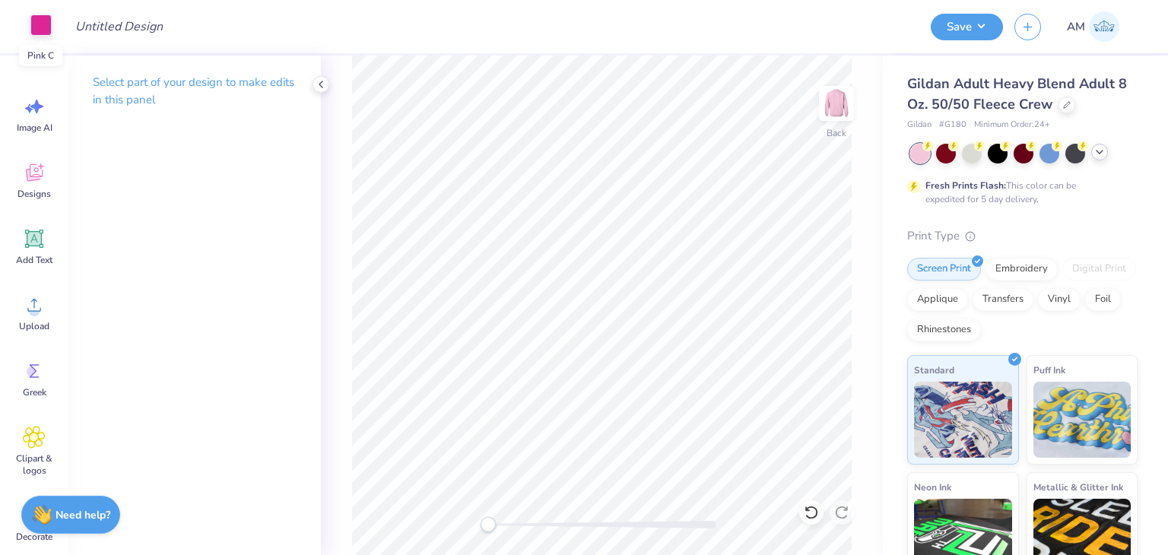
click at [44, 21] on div at bounding box center [40, 24] width 21 height 21
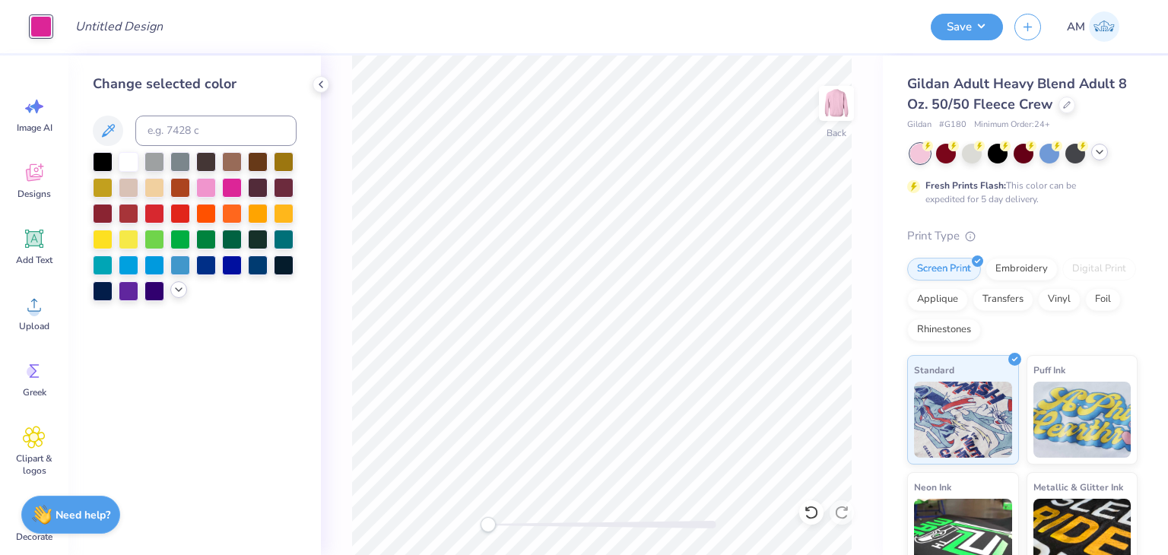
click at [183, 287] on icon at bounding box center [179, 290] width 12 height 12
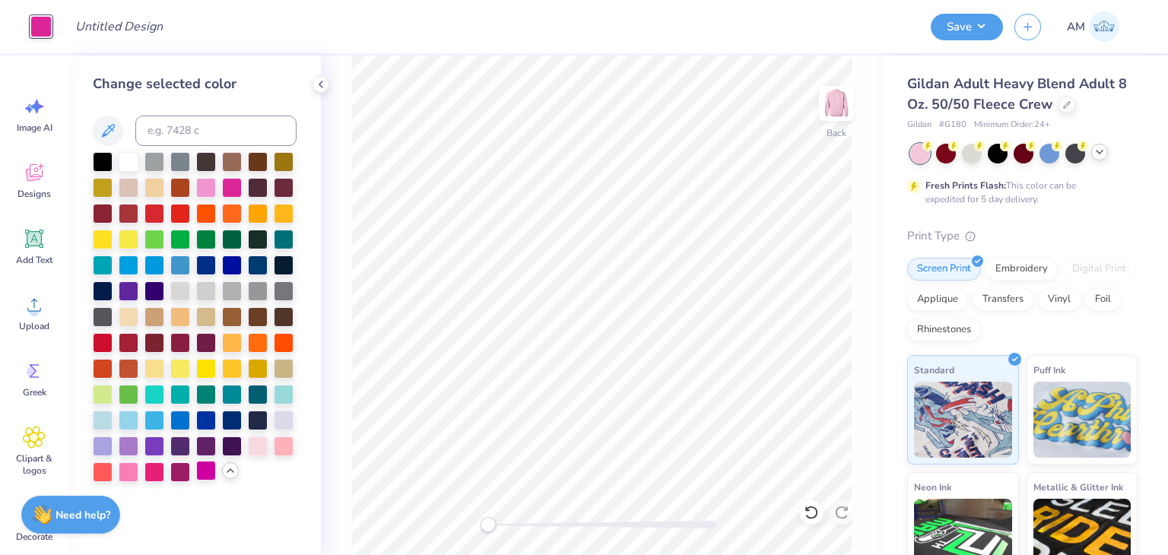
click at [213, 464] on div at bounding box center [206, 471] width 20 height 20
click at [210, 475] on div at bounding box center [206, 471] width 20 height 20
click at [134, 473] on div at bounding box center [129, 471] width 20 height 20
click at [204, 474] on div at bounding box center [206, 471] width 20 height 20
click at [319, 92] on div at bounding box center [321, 84] width 17 height 17
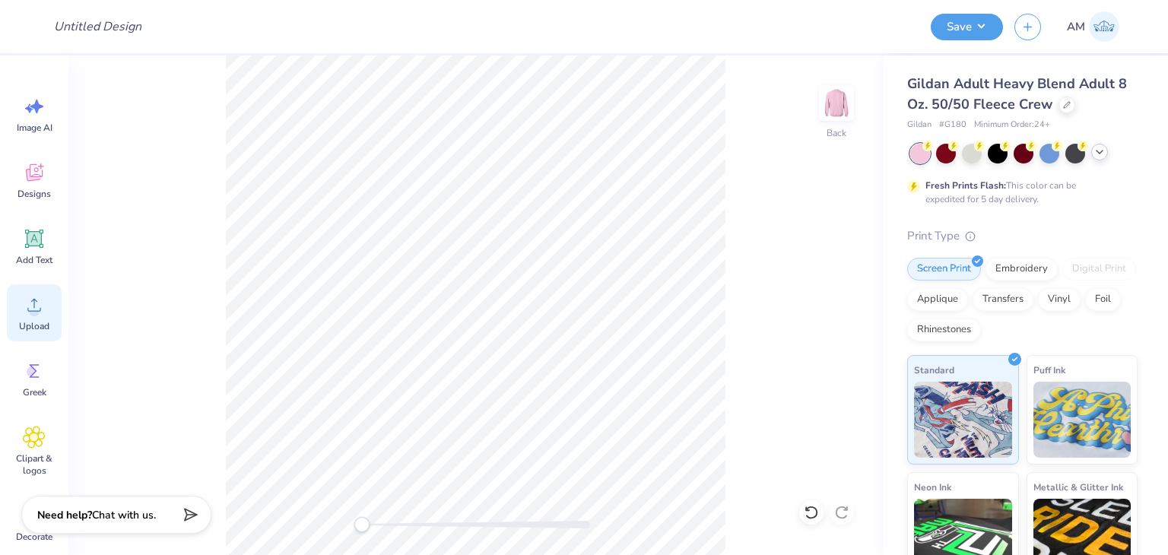
click at [37, 309] on circle at bounding box center [34, 311] width 11 height 11
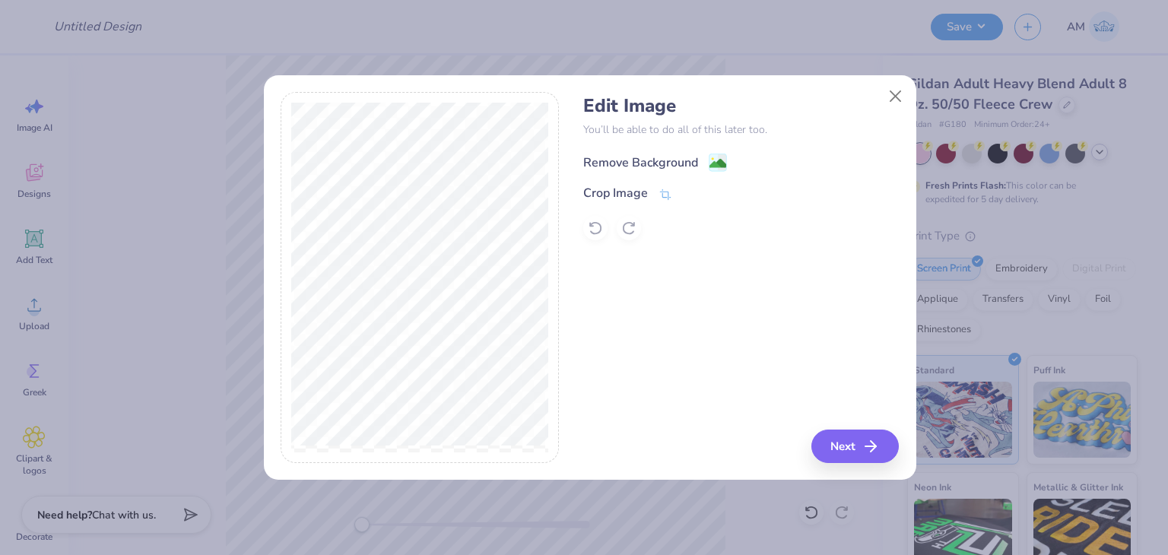
click at [645, 161] on div "Remove Background" at bounding box center [640, 163] width 115 height 18
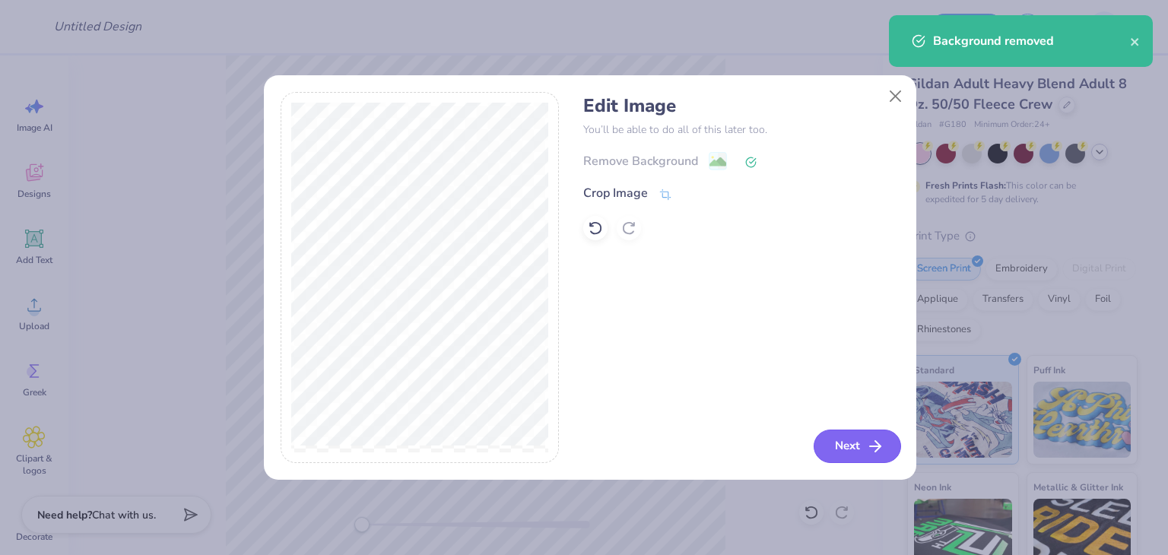
click at [837, 443] on button "Next" at bounding box center [857, 446] width 87 height 33
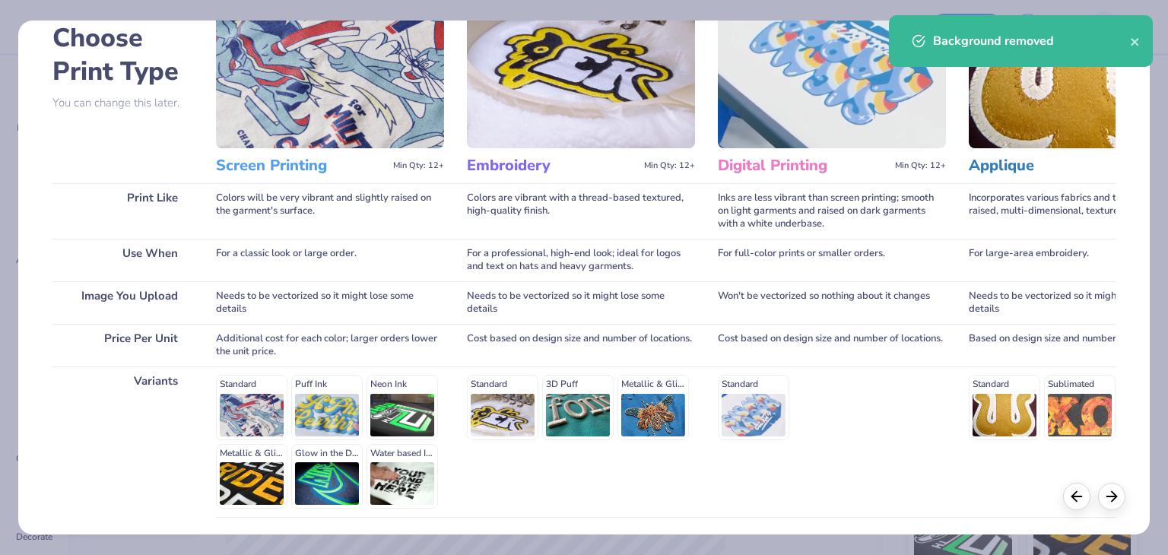
scroll to position [203, 0]
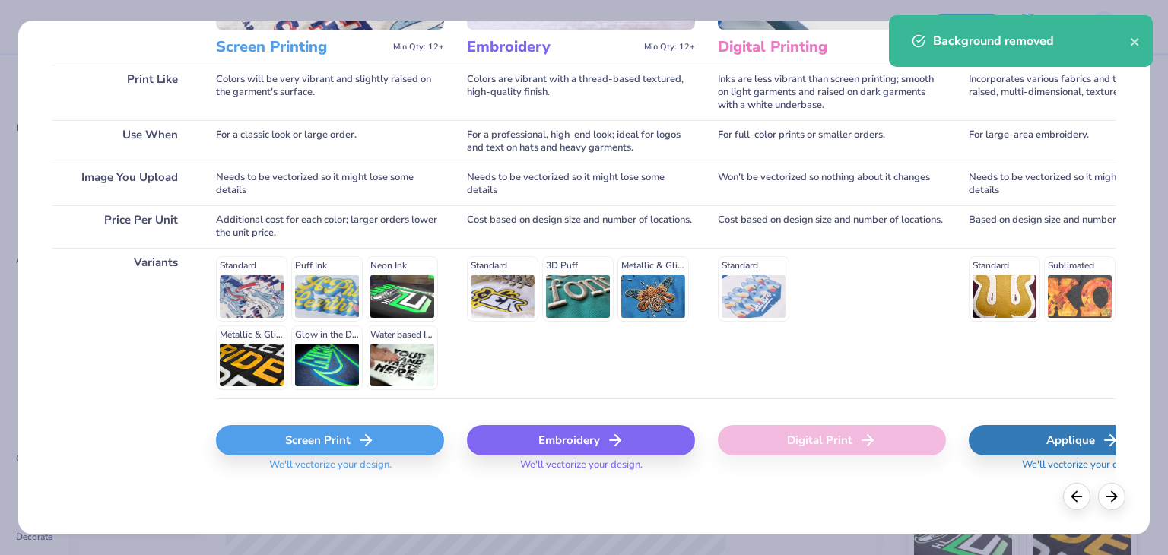
click at [358, 450] on div "Screen Print" at bounding box center [330, 440] width 228 height 30
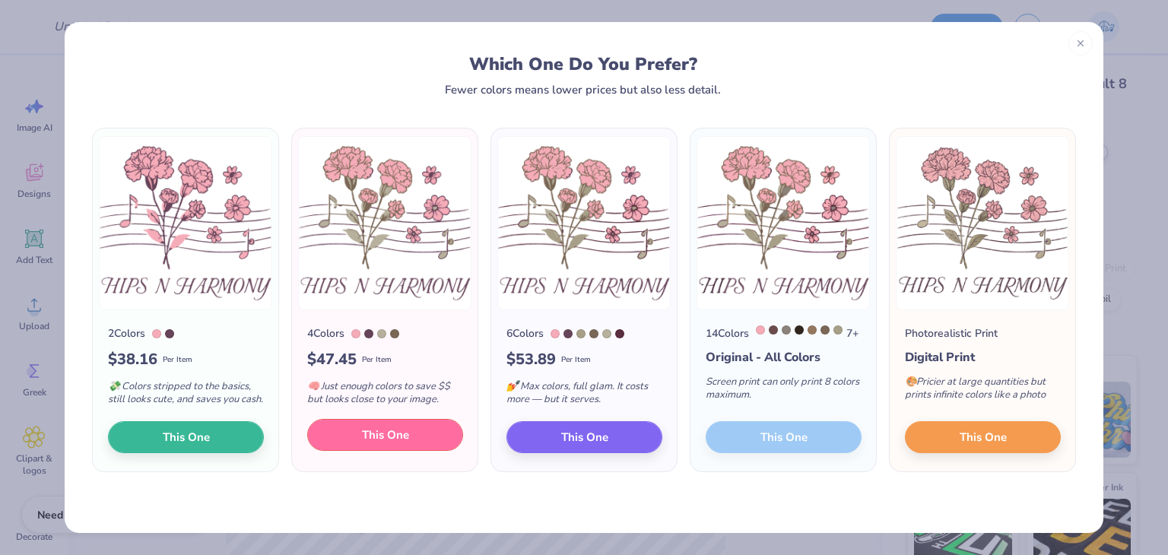
click at [414, 448] on button "This One" at bounding box center [385, 435] width 156 height 32
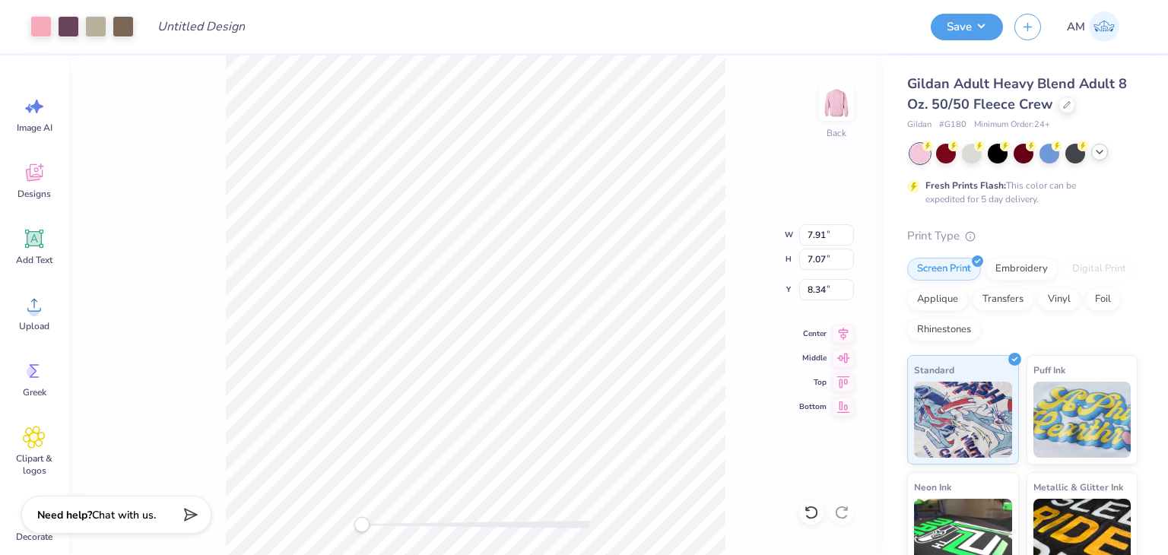
type input "10.84"
type input "9.69"
type input "14.13"
type input "12.64"
type input "3.85"
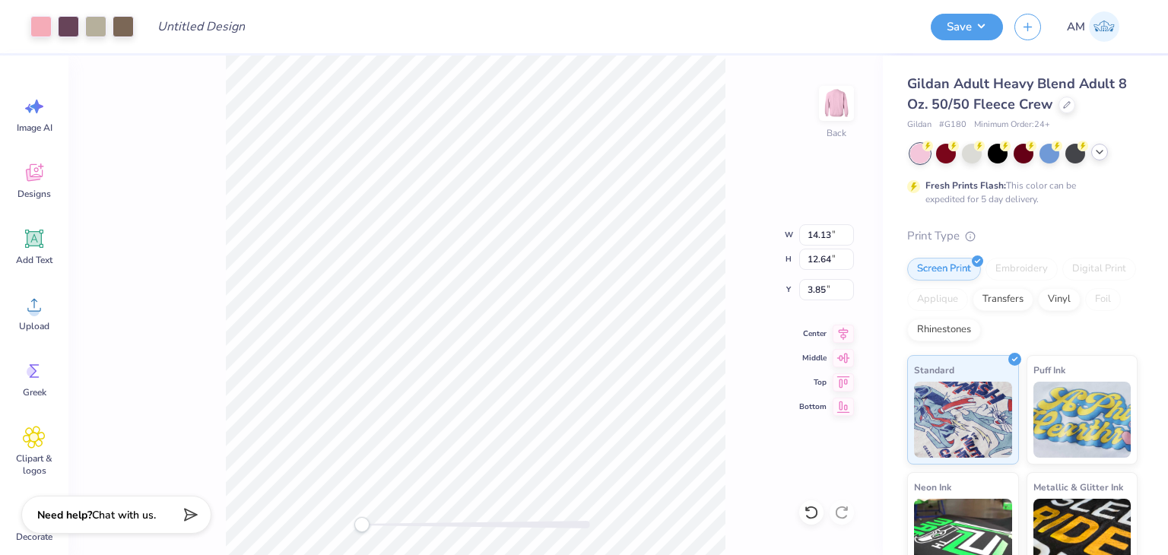
type input "13.06"
type input "11.68"
click at [1098, 152] on icon at bounding box center [1100, 152] width 12 height 12
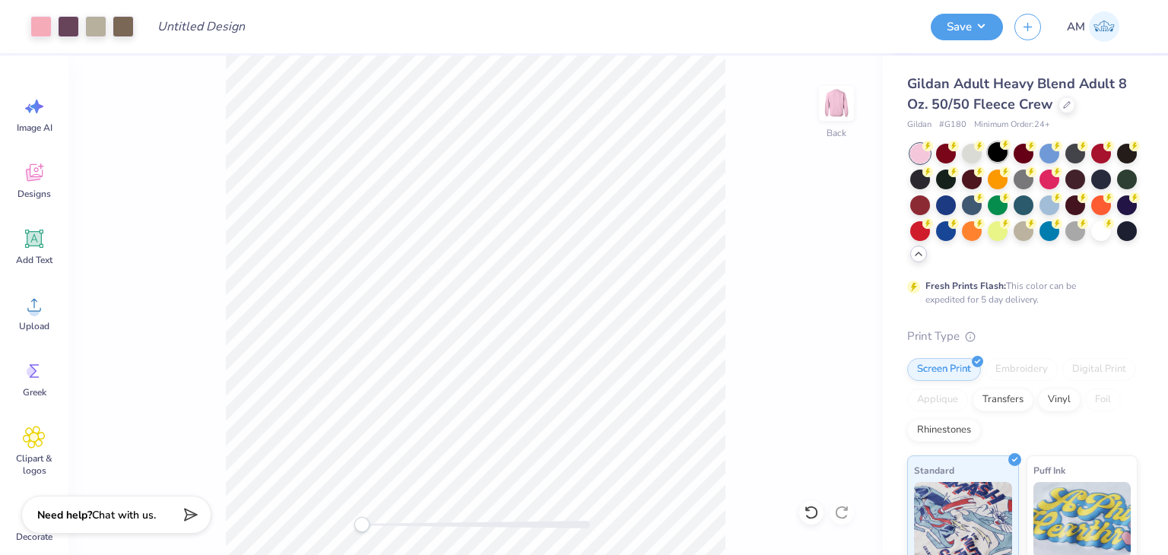
click at [1003, 152] on div at bounding box center [998, 152] width 20 height 20
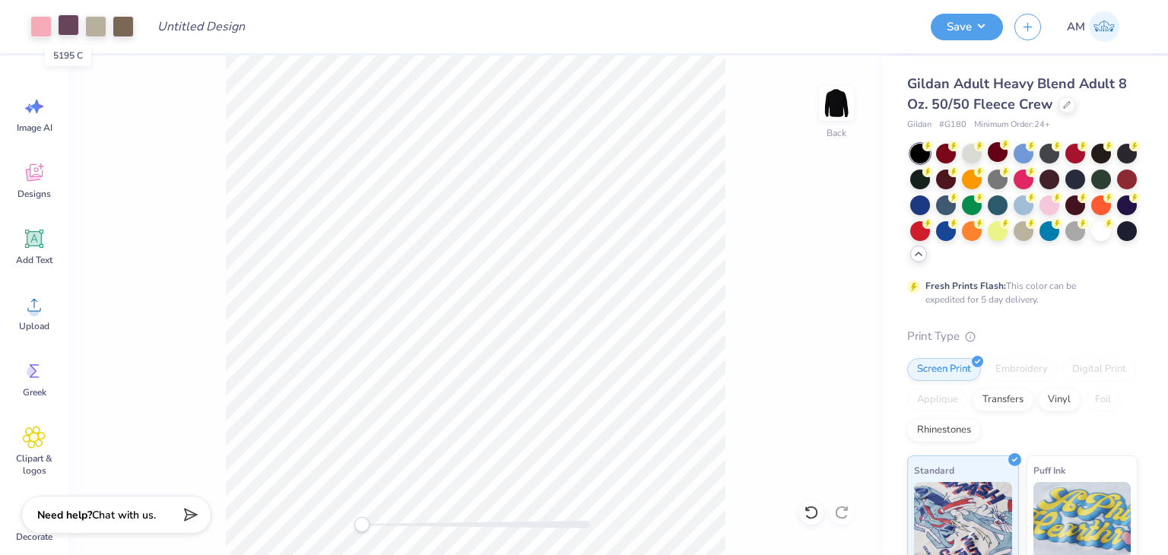
click at [67, 24] on div at bounding box center [68, 24] width 21 height 21
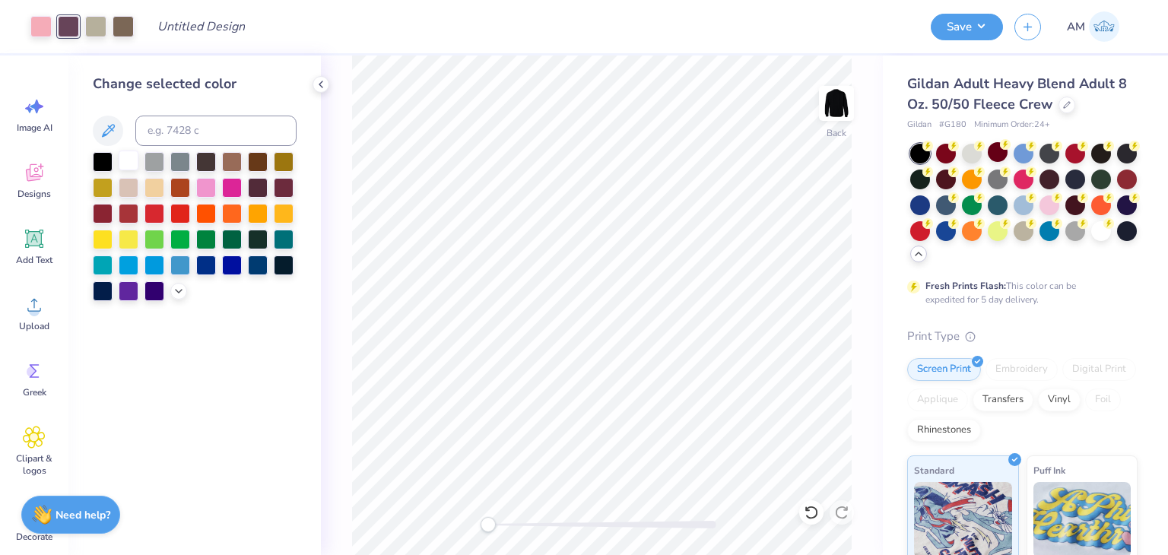
click at [132, 159] on div at bounding box center [129, 161] width 20 height 20
click at [183, 290] on icon at bounding box center [179, 290] width 12 height 12
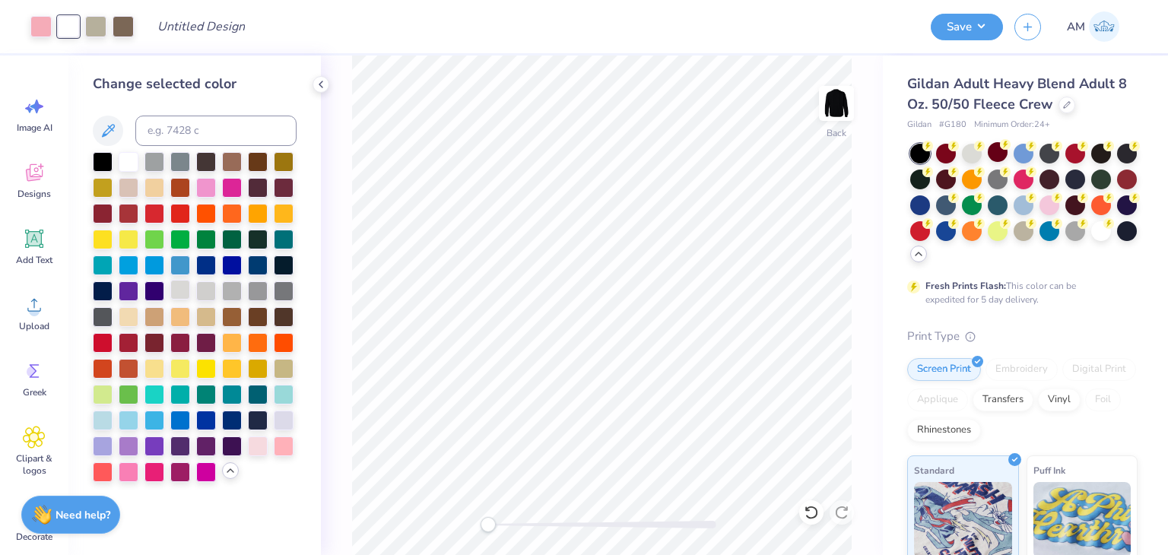
click at [183, 288] on div at bounding box center [180, 290] width 20 height 20
click at [327, 88] on div at bounding box center [321, 84] width 17 height 17
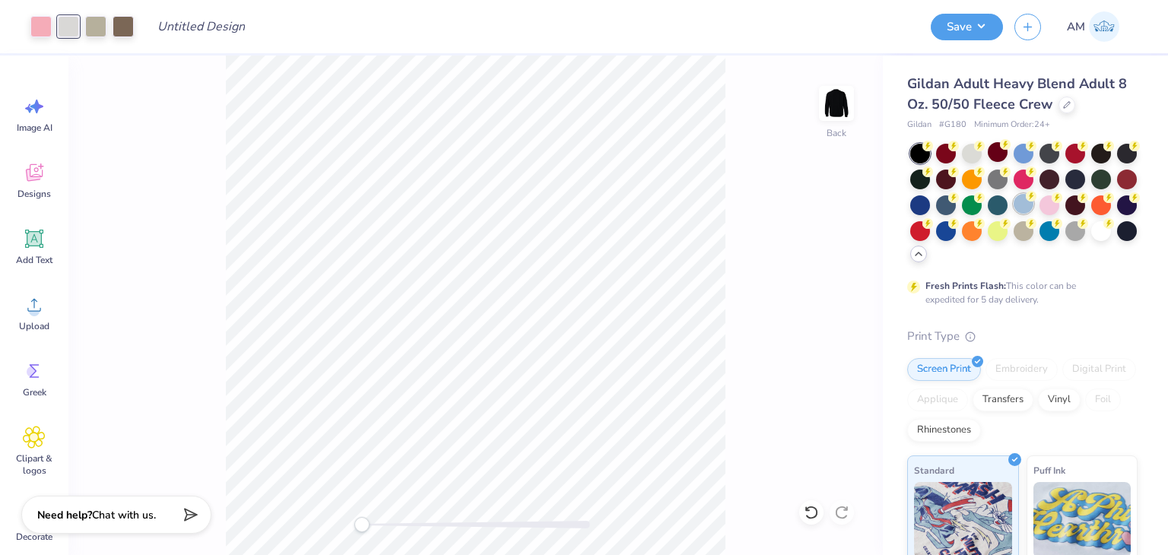
click at [1034, 195] on div at bounding box center [1024, 204] width 20 height 20
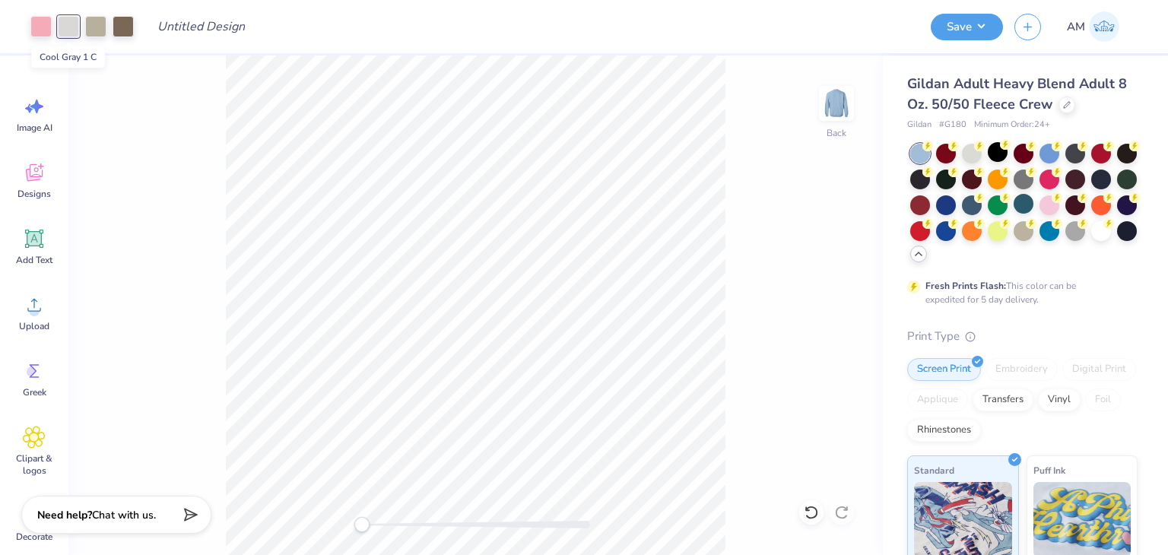
click at [76, 28] on div at bounding box center [68, 26] width 21 height 21
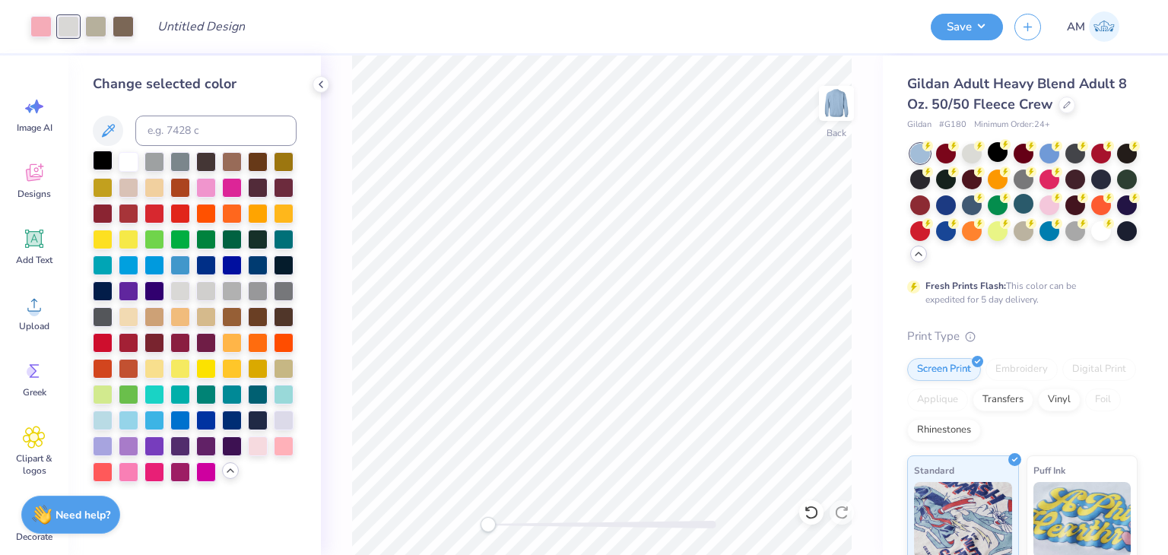
click at [110, 159] on div at bounding box center [103, 161] width 20 height 20
click at [233, 154] on div at bounding box center [232, 161] width 20 height 20
click at [322, 89] on icon at bounding box center [321, 84] width 12 height 12
